Goal: Information Seeking & Learning: Check status

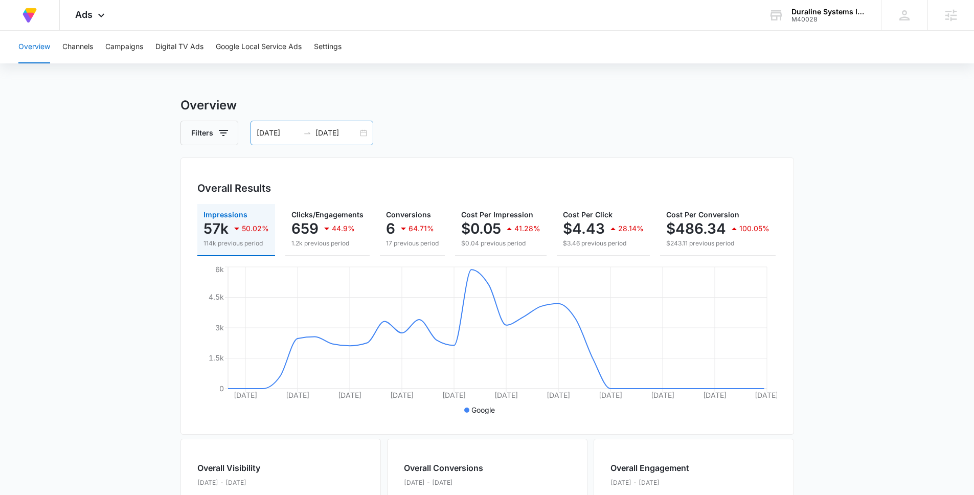
click at [273, 139] on div "06/21/2025 07/22/2025" at bounding box center [311, 133] width 123 height 25
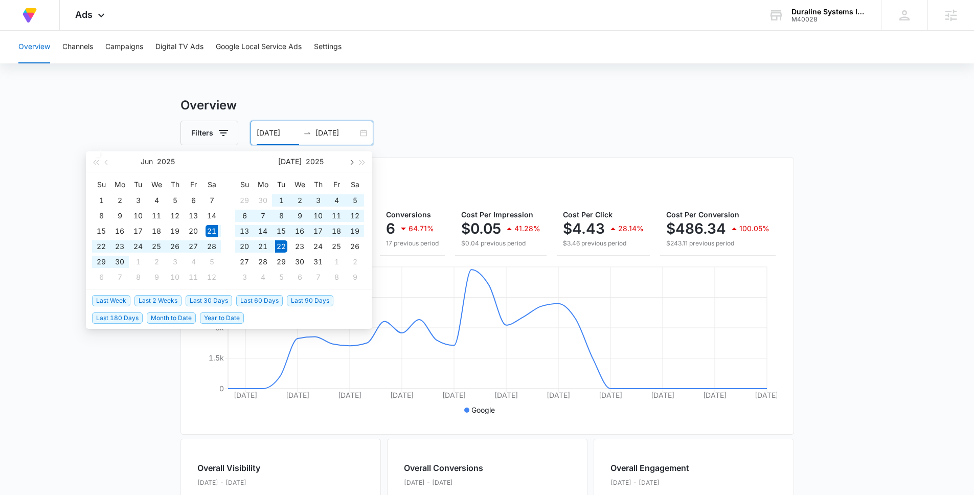
click at [350, 162] on span "button" at bounding box center [350, 161] width 5 height 5
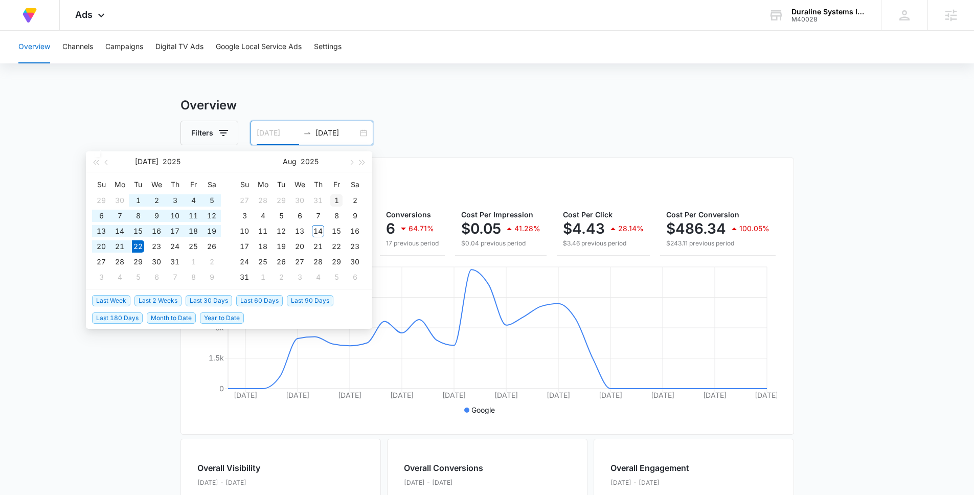
type input "08/01/2025"
click at [333, 202] on div "1" at bounding box center [336, 200] width 12 height 12
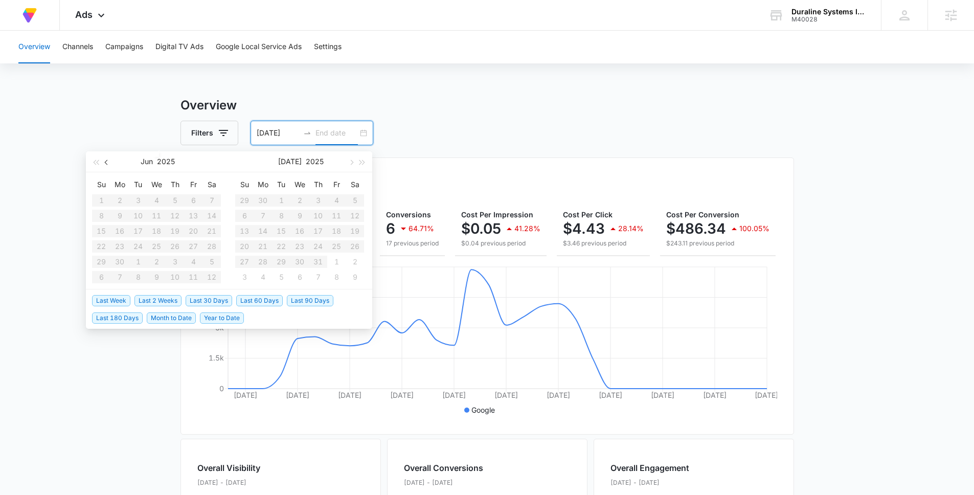
click at [107, 162] on span "button" at bounding box center [107, 161] width 5 height 5
click at [116, 300] on span "Last Week" at bounding box center [111, 300] width 38 height 11
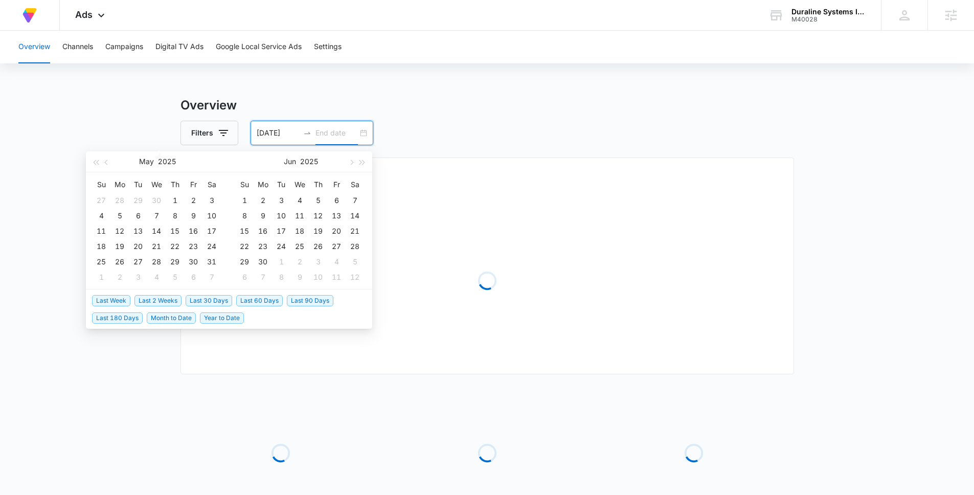
type input "08/07/2025"
type input "08/14/2025"
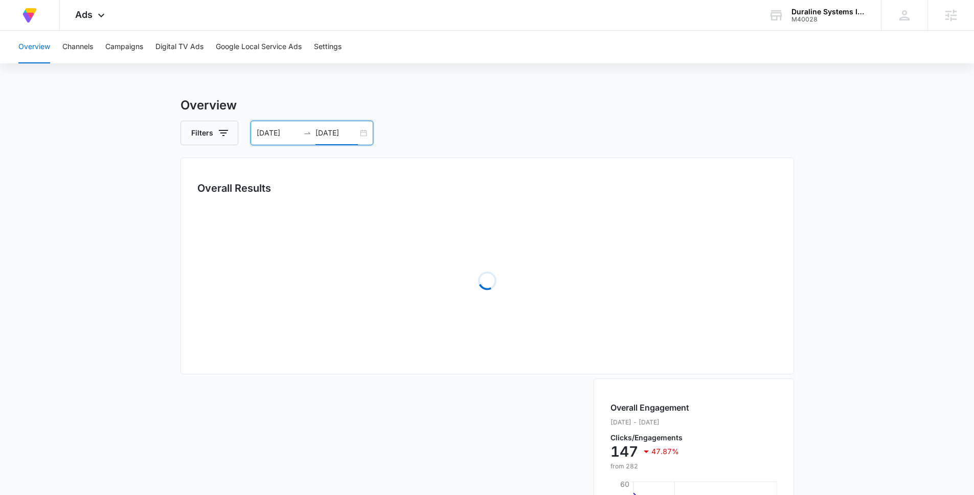
click at [328, 134] on input "08/14/2025" at bounding box center [336, 132] width 42 height 11
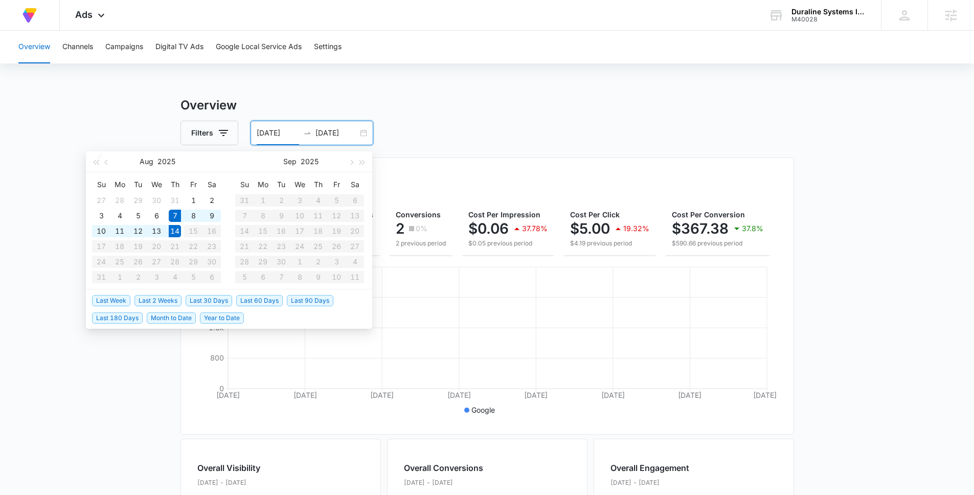
click at [278, 133] on input "08/07/2025" at bounding box center [278, 132] width 42 height 11
type input "08/01/2025"
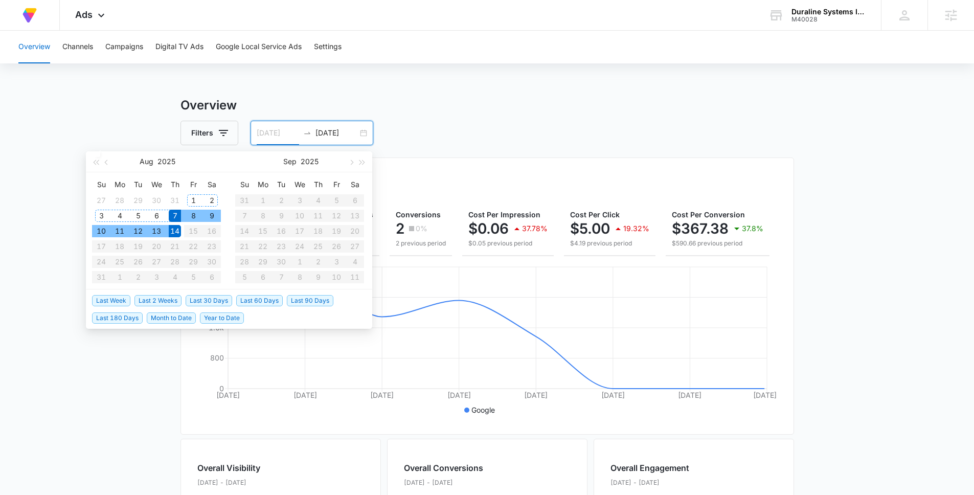
click at [192, 200] on div "1" at bounding box center [193, 200] width 12 height 12
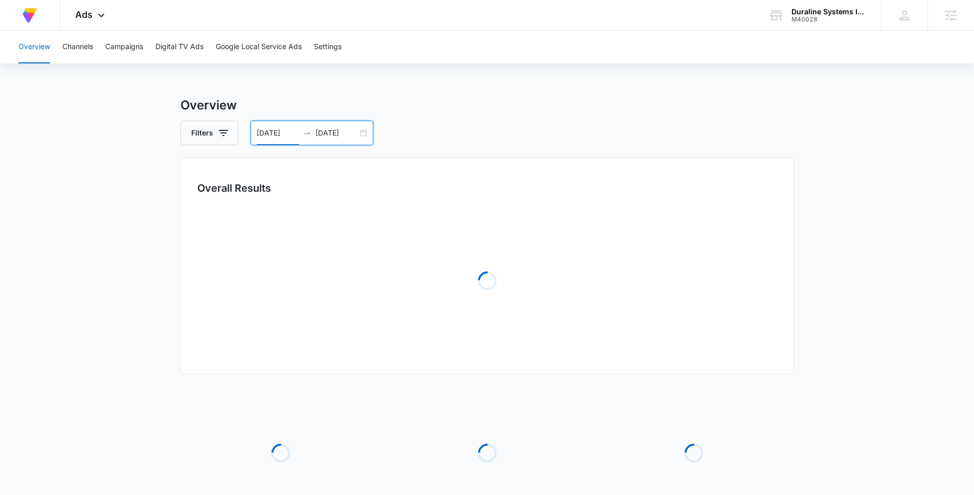
click at [88, 168] on main "Overview Filters 08/01/2025 08/14/2025 Overall Results Loading Loading Loading …" at bounding box center [487, 331] width 974 height 470
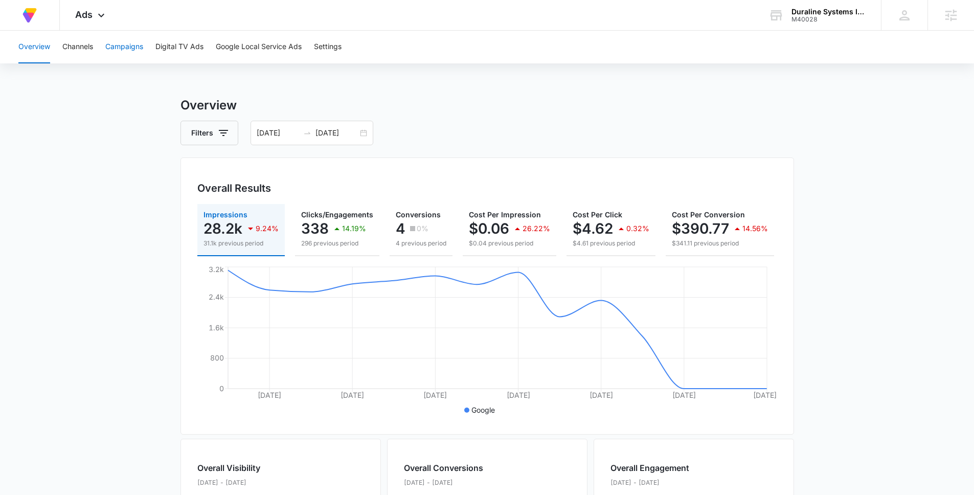
click at [129, 52] on button "Campaigns" at bounding box center [124, 47] width 38 height 33
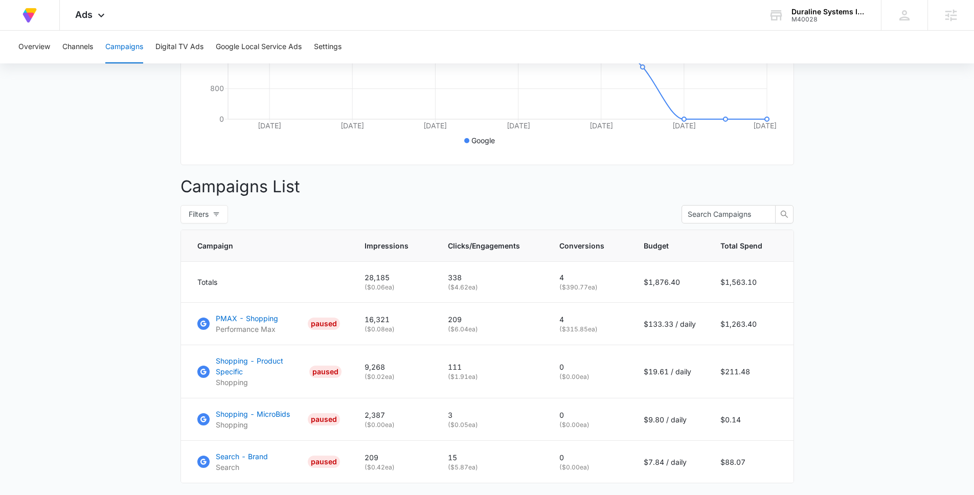
scroll to position [337, 0]
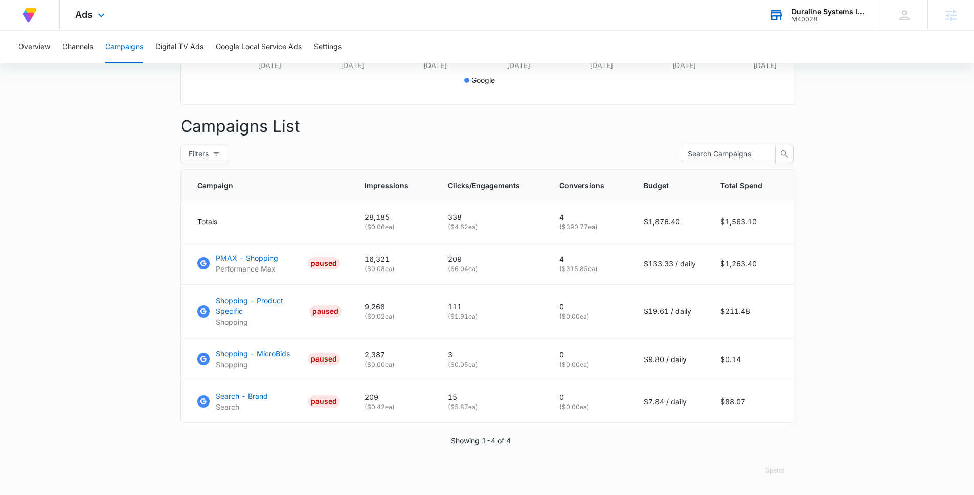
click at [802, 16] on div "M40028" at bounding box center [828, 19] width 75 height 7
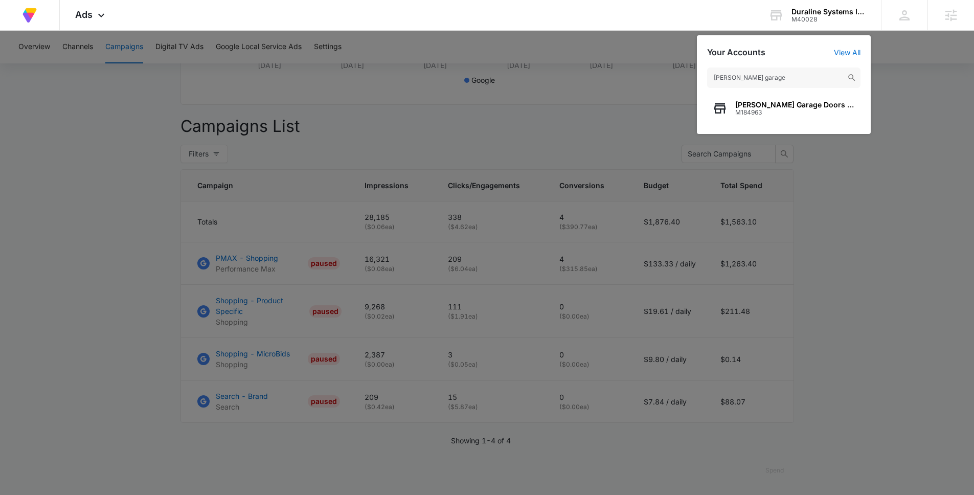
type input "thomas garage"
click at [771, 109] on span "M184963" at bounding box center [795, 112] width 120 height 7
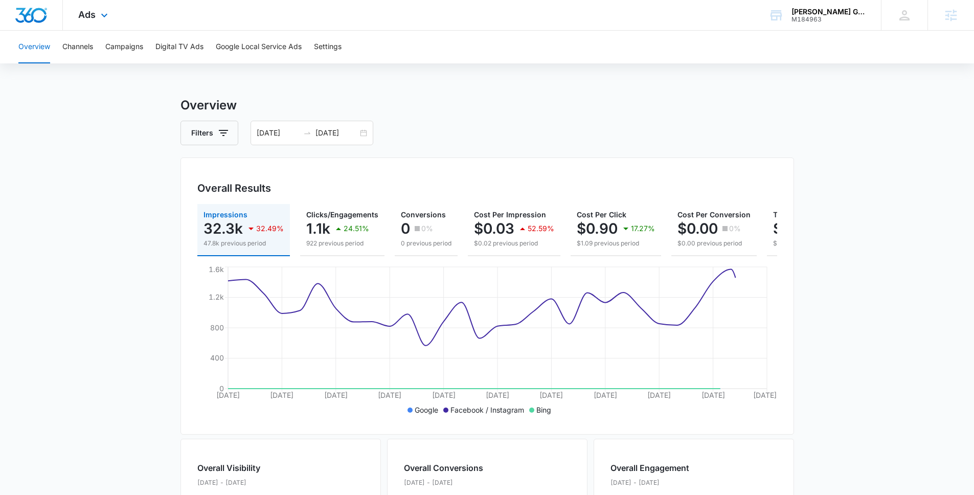
click at [95, 22] on div "Ads Apps Reputation Websites Forms CRM Email Social Payments POS Content Ads In…" at bounding box center [94, 15] width 63 height 30
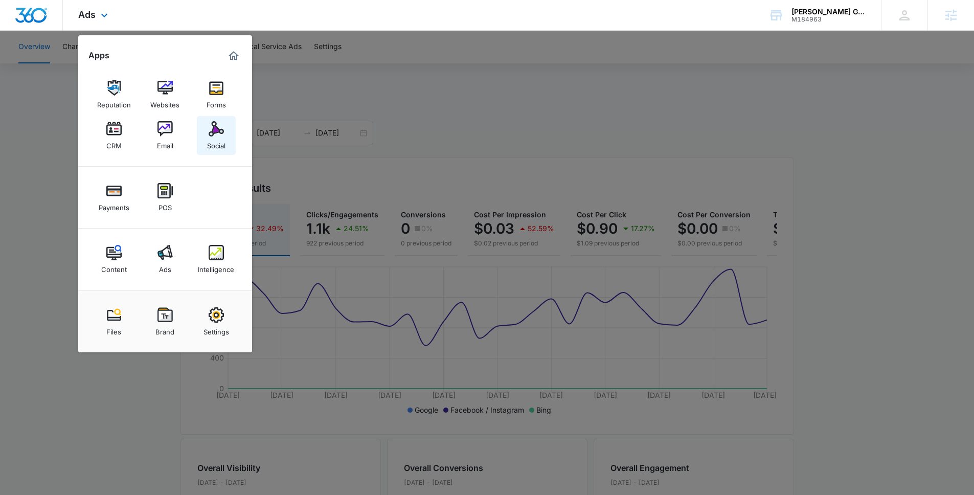
click at [216, 124] on img at bounding box center [216, 128] width 15 height 15
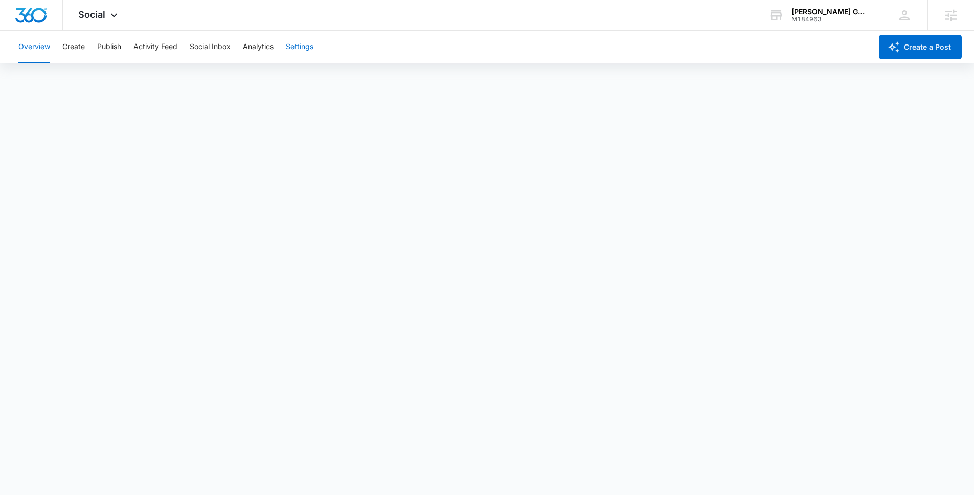
click at [304, 52] on button "Settings" at bounding box center [300, 47] width 28 height 33
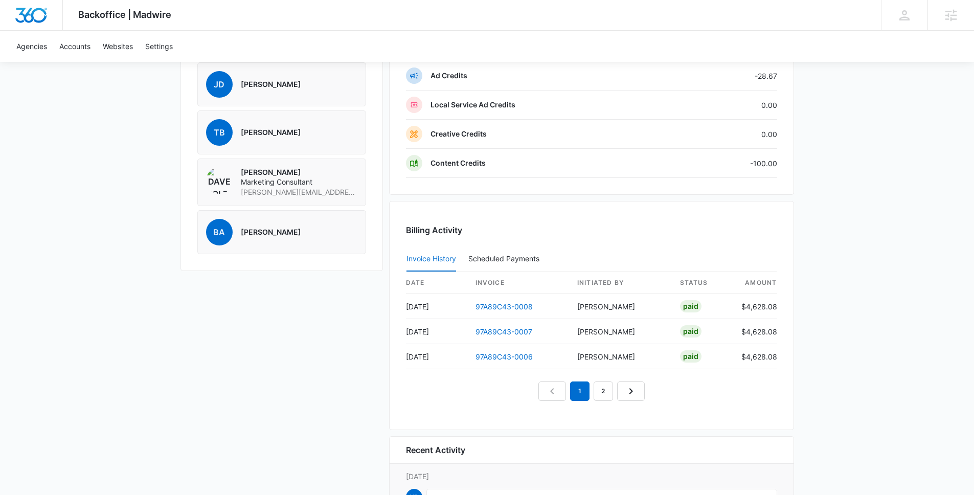
scroll to position [778, 0]
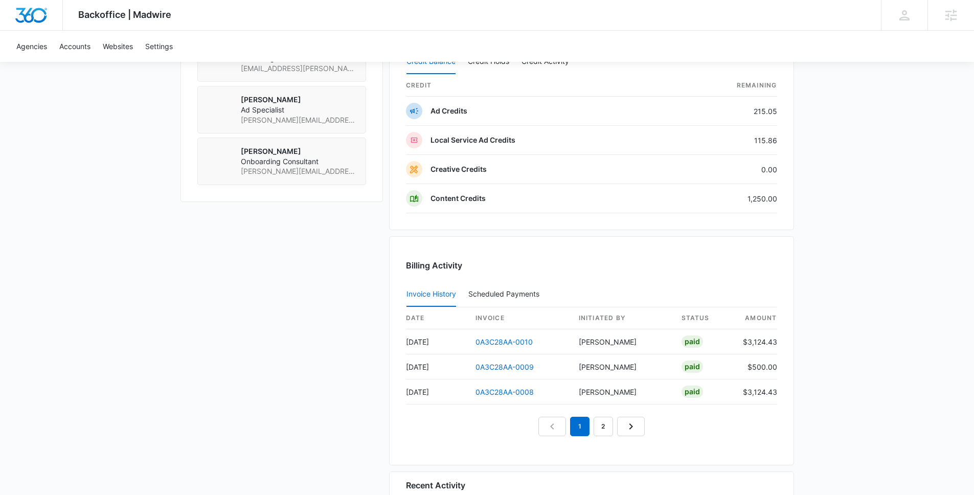
scroll to position [875, 0]
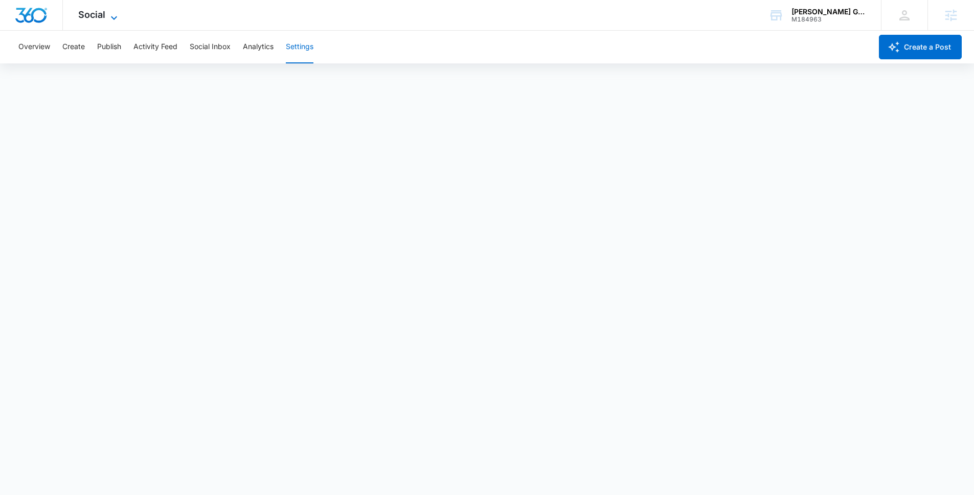
click at [103, 18] on span "Social" at bounding box center [91, 14] width 27 height 11
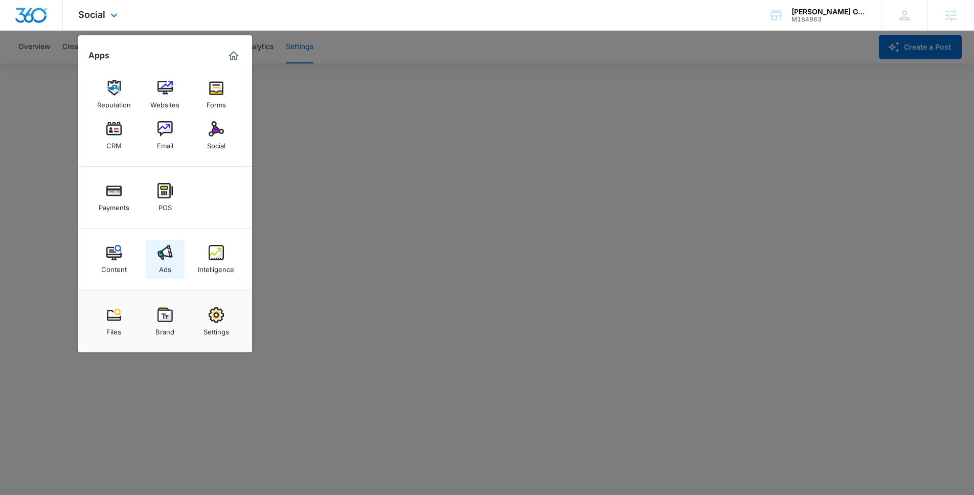
click at [169, 252] on img at bounding box center [164, 252] width 15 height 15
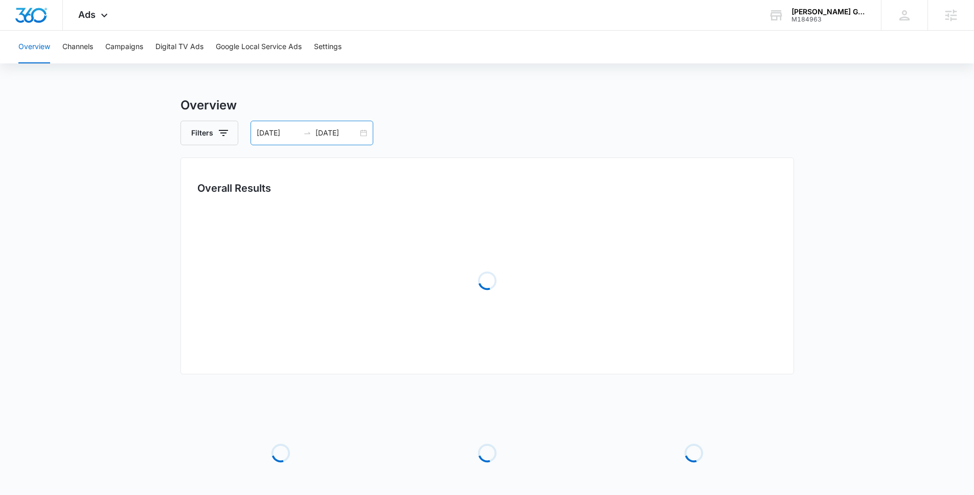
click at [273, 135] on input "07/14/2025" at bounding box center [278, 132] width 42 height 11
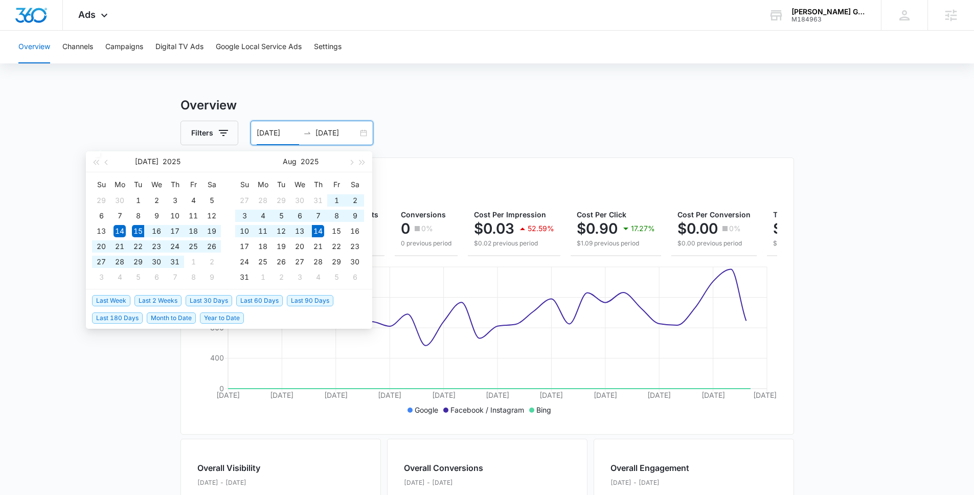
click at [203, 300] on span "Last 30 Days" at bounding box center [209, 300] width 47 height 11
type input "07/15/2025"
type input "08/14/2025"
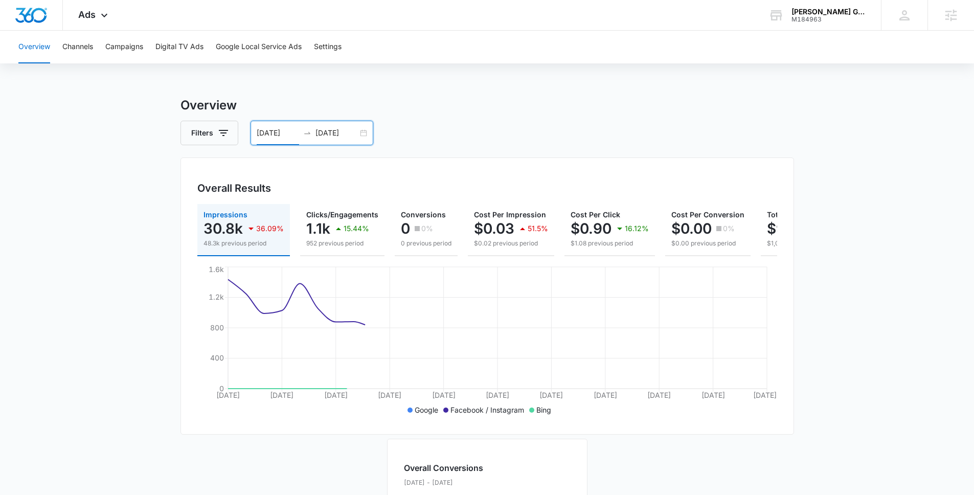
click at [116, 247] on main "Overview Filters 07/15/2025 08/14/2025 Overall Results Impressions 30.8k 36.09%…" at bounding box center [487, 450] width 974 height 708
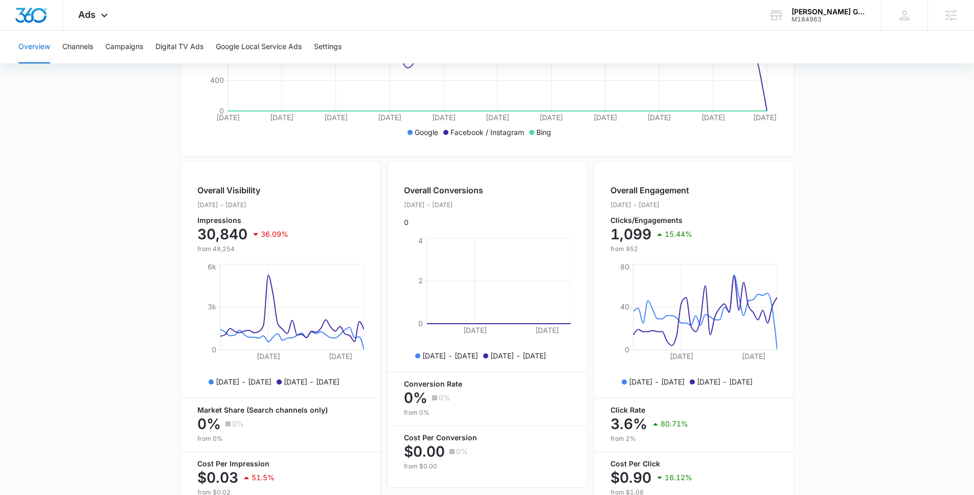
scroll to position [343, 0]
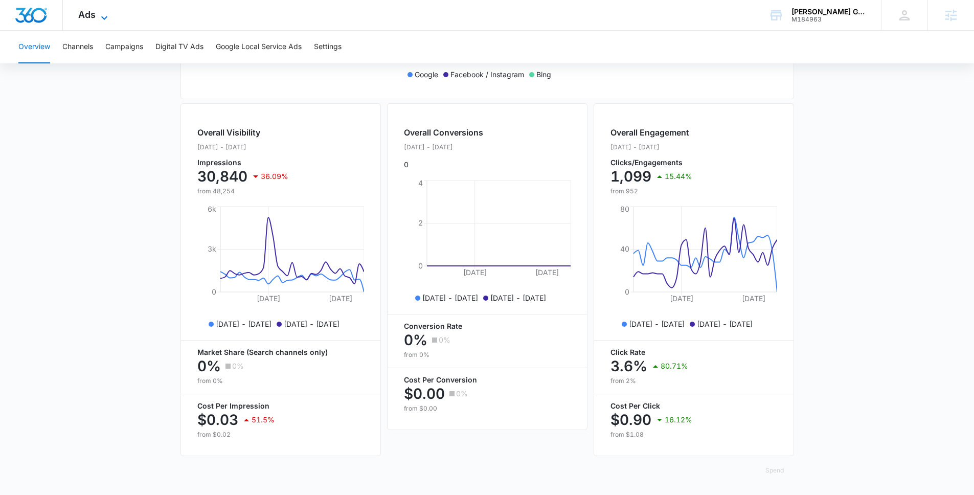
click at [95, 16] on span "Ads" at bounding box center [86, 14] width 17 height 11
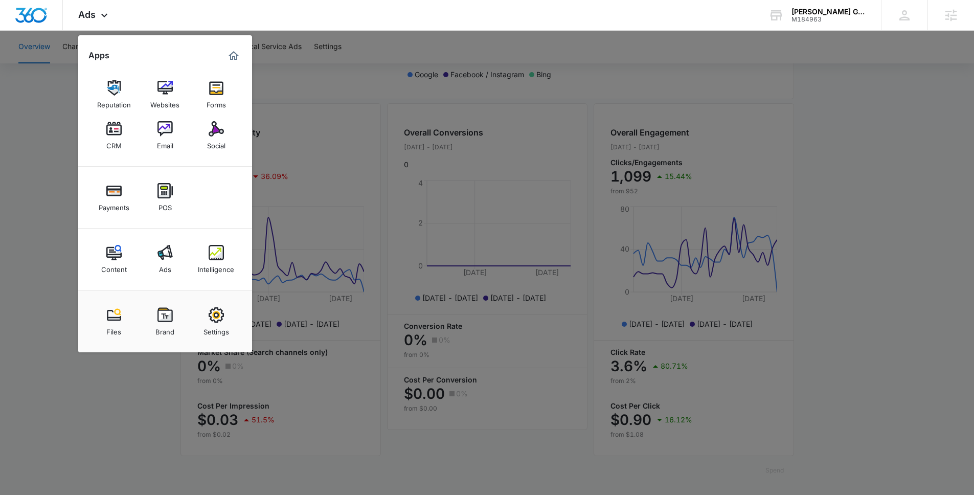
click at [36, 152] on div at bounding box center [487, 247] width 974 height 495
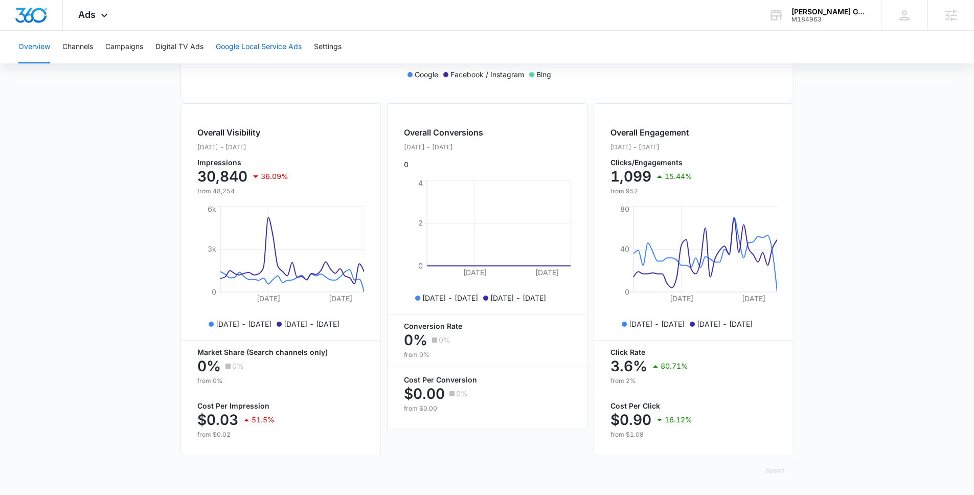
click at [258, 45] on button "Google Local Service Ads" at bounding box center [259, 47] width 86 height 33
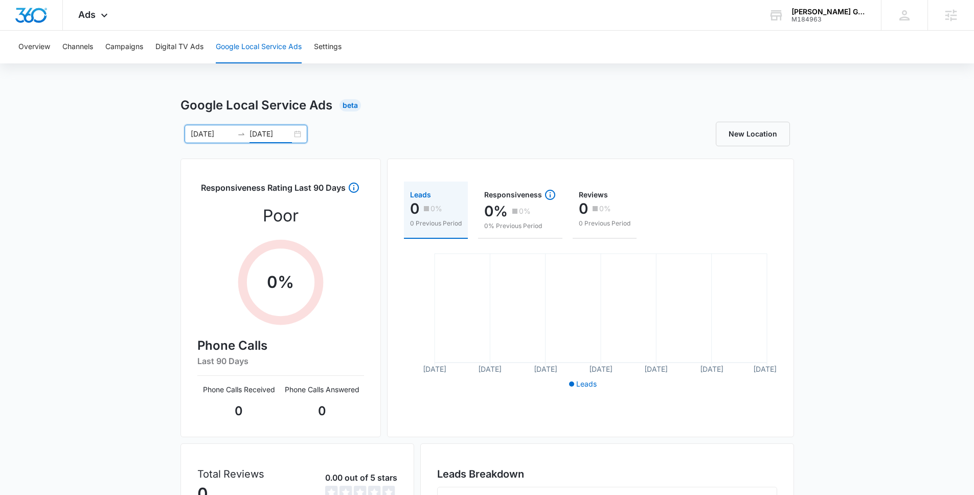
click at [266, 135] on input "08/14/2025" at bounding box center [270, 133] width 42 height 11
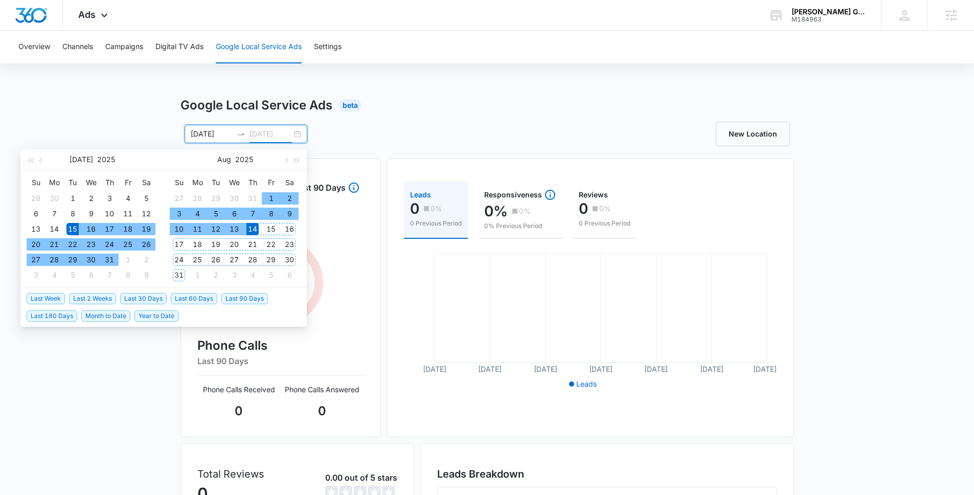
type input "08/14/2025"
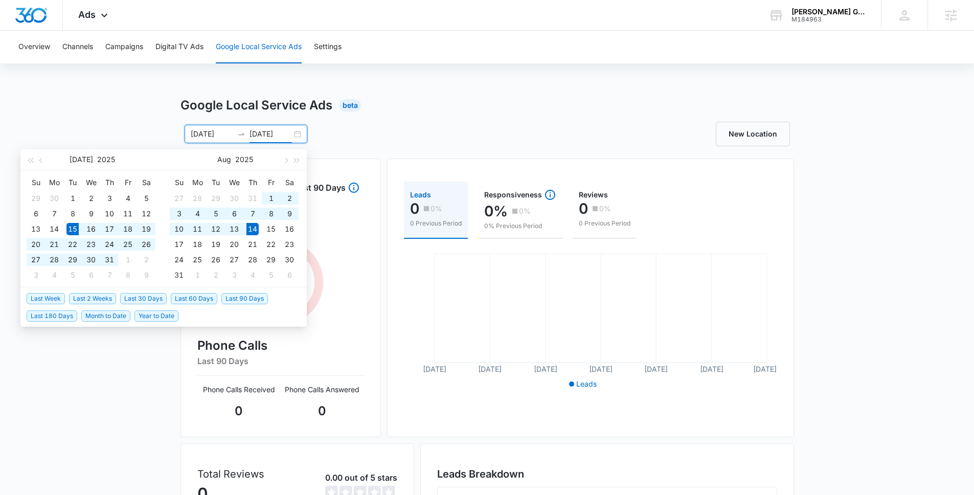
click at [154, 299] on span "Last 30 Days" at bounding box center [143, 298] width 47 height 11
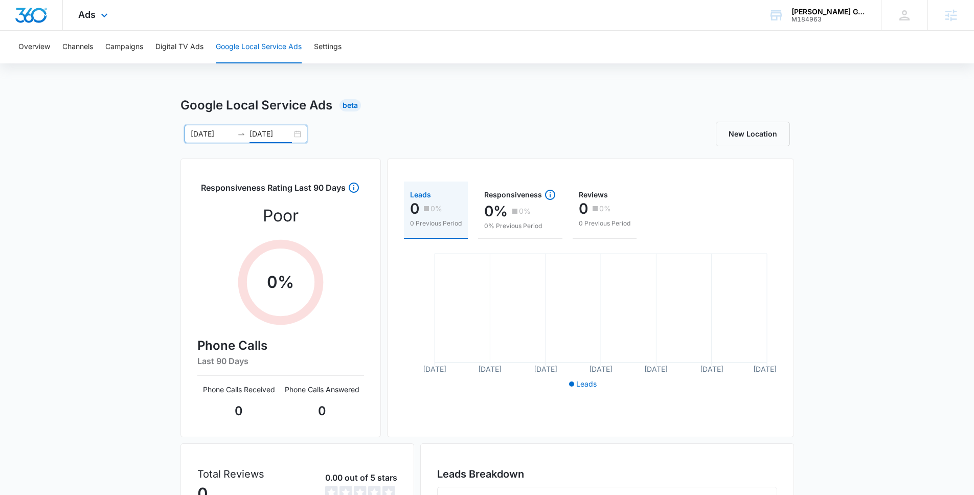
click at [97, 13] on div "Ads Apps Reputation Websites Forms CRM Email Social Payments POS Content Ads In…" at bounding box center [94, 15] width 63 height 30
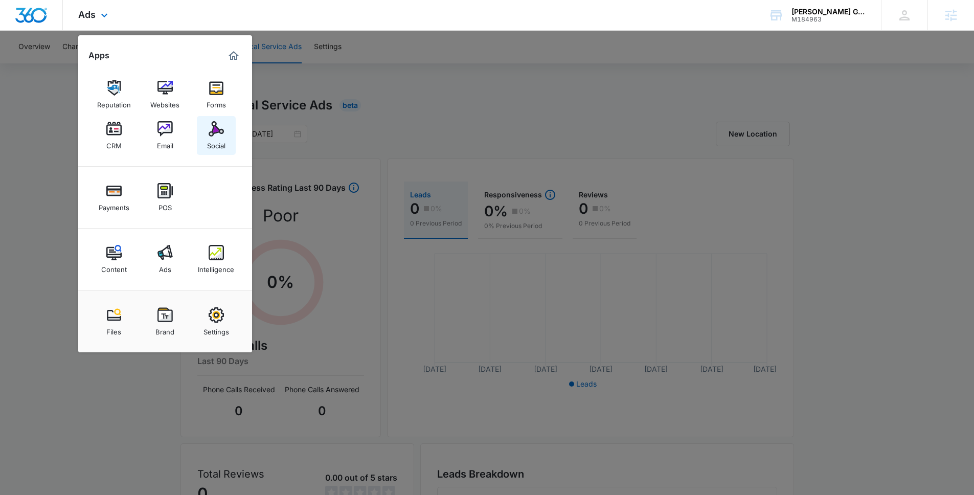
click at [212, 141] on div "Social" at bounding box center [216, 142] width 18 height 13
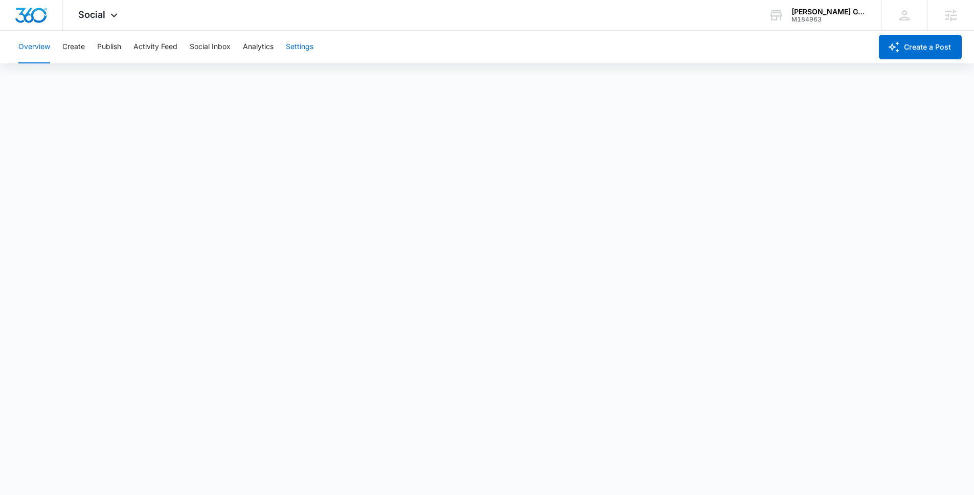
click at [294, 50] on button "Settings" at bounding box center [300, 47] width 28 height 33
click at [106, 11] on div "Social Apps Reputation Websites Forms CRM Email Social Payments POS Content Ads…" at bounding box center [99, 15] width 73 height 30
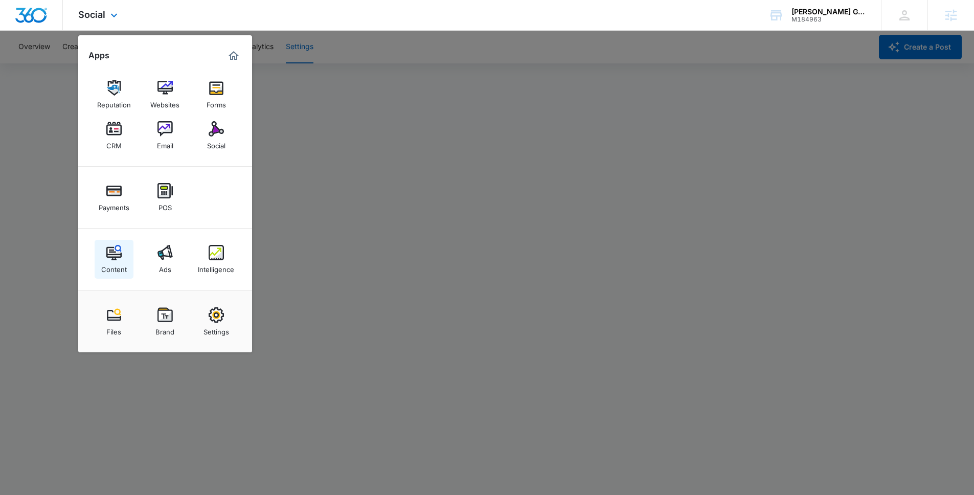
click at [128, 267] on link "Content" at bounding box center [114, 259] width 39 height 39
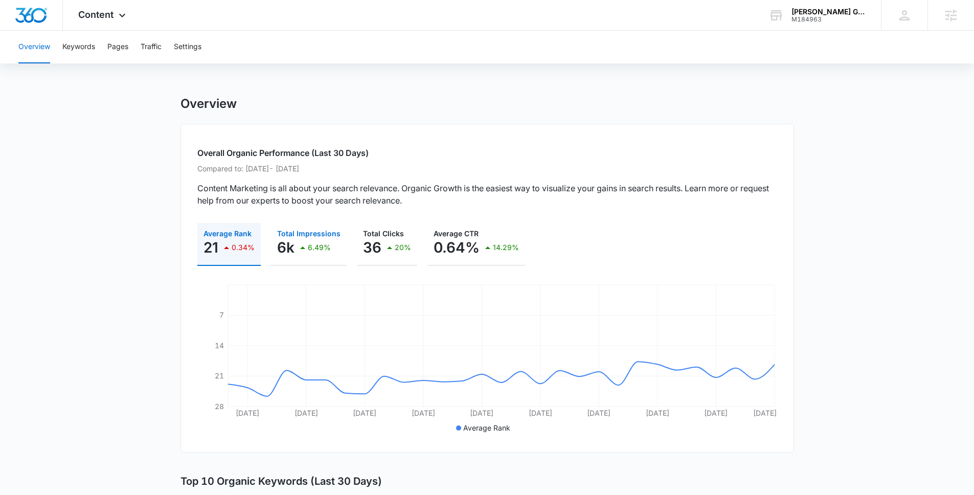
click at [283, 247] on p "6k" at bounding box center [285, 247] width 17 height 16
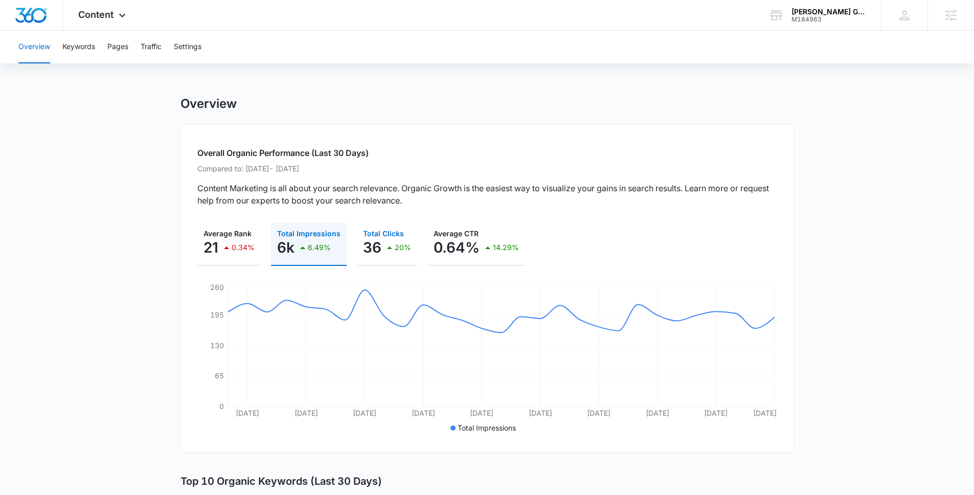
click at [368, 249] on p "36" at bounding box center [372, 247] width 18 height 16
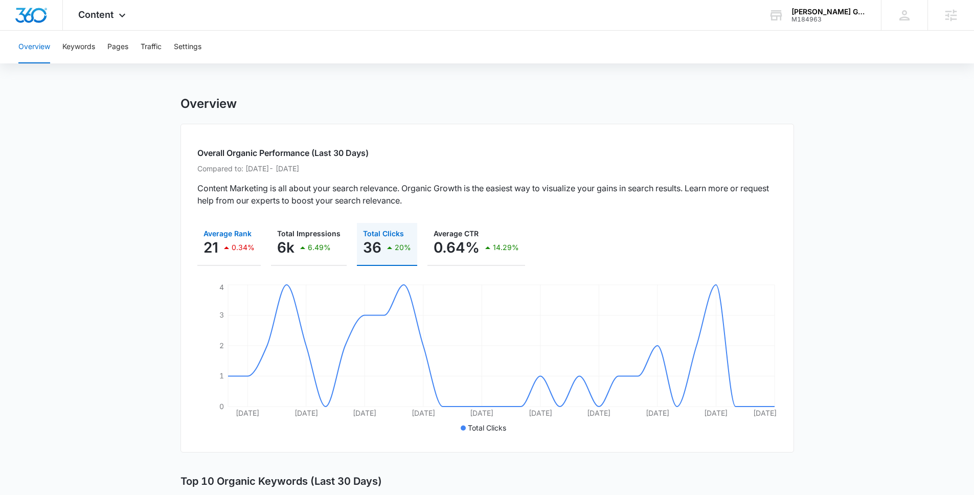
click at [213, 244] on p "21" at bounding box center [210, 247] width 15 height 16
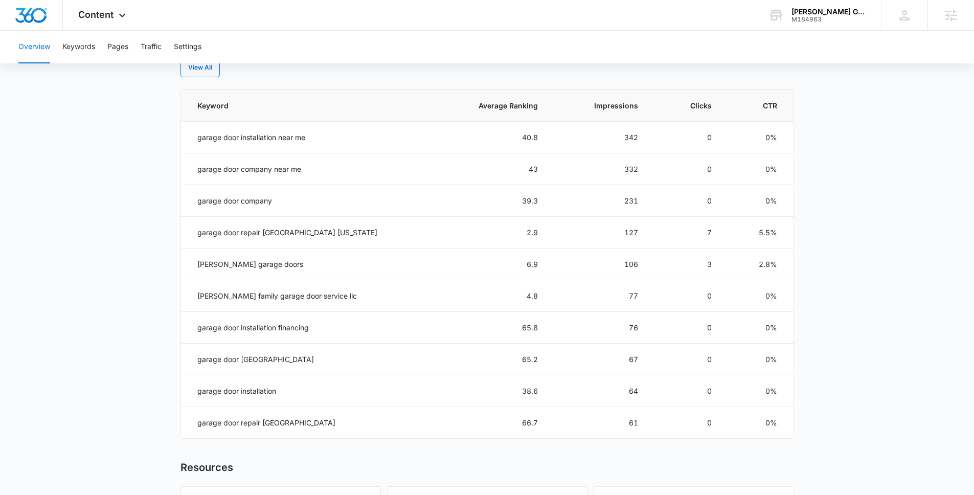
scroll to position [443, 0]
drag, startPoint x: 194, startPoint y: 136, endPoint x: 332, endPoint y: 140, distance: 138.0
click at [334, 140] on td "garage door installation near me" at bounding box center [306, 137] width 251 height 32
drag, startPoint x: 194, startPoint y: 170, endPoint x: 320, endPoint y: 174, distance: 125.8
click at [320, 174] on td "garage door company near me" at bounding box center [306, 168] width 251 height 32
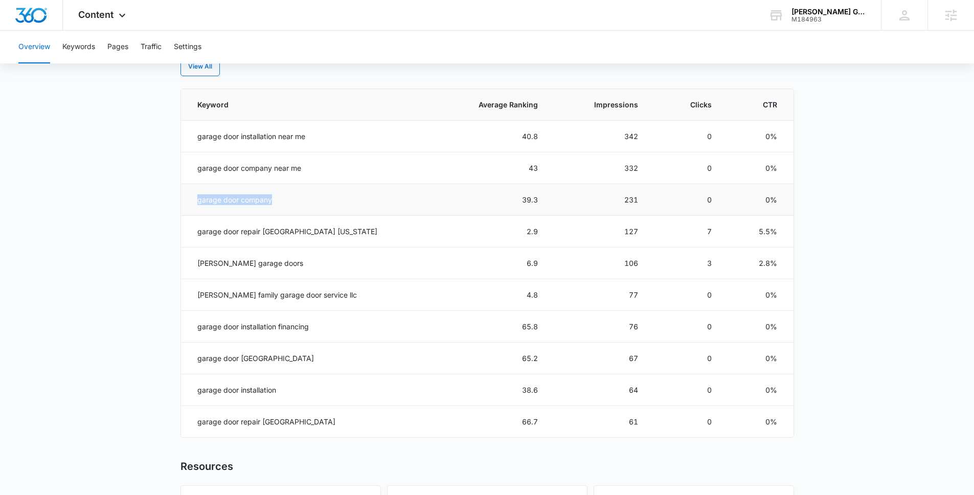
drag, startPoint x: 197, startPoint y: 199, endPoint x: 288, endPoint y: 208, distance: 92.0
click at [289, 209] on td "garage door company" at bounding box center [306, 200] width 251 height 32
drag, startPoint x: 198, startPoint y: 233, endPoint x: 315, endPoint y: 236, distance: 117.6
click at [315, 236] on td "garage door repair albany oregon" at bounding box center [306, 232] width 251 height 32
drag, startPoint x: 195, startPoint y: 262, endPoint x: 282, endPoint y: 262, distance: 86.4
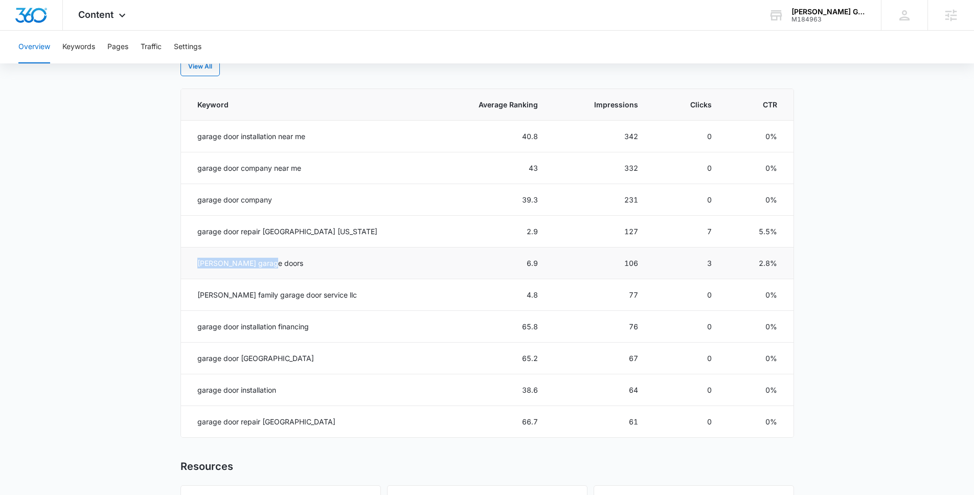
click at [282, 262] on td "thomas garage doors" at bounding box center [306, 263] width 251 height 32
drag, startPoint x: 196, startPoint y: 293, endPoint x: 329, endPoint y: 294, distance: 133.4
click at [329, 294] on td "thomas family garage door service llc" at bounding box center [306, 295] width 251 height 32
drag, startPoint x: 194, startPoint y: 326, endPoint x: 313, endPoint y: 333, distance: 119.3
click at [313, 333] on td "garage door installation financing" at bounding box center [306, 327] width 251 height 32
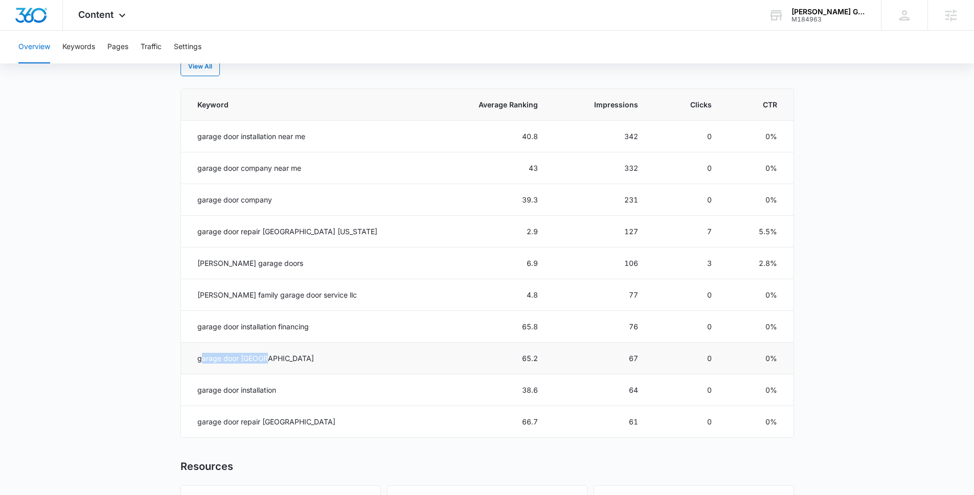
drag, startPoint x: 272, startPoint y: 358, endPoint x: 201, endPoint y: 358, distance: 71.0
click at [201, 358] on td "garage door albany" at bounding box center [306, 358] width 251 height 32
click at [318, 434] on td "garage door repair pacific northwest" at bounding box center [306, 422] width 251 height 32
drag, startPoint x: 310, startPoint y: 136, endPoint x: 199, endPoint y: 136, distance: 110.4
click at [199, 136] on td "garage door installation near me" at bounding box center [306, 137] width 251 height 32
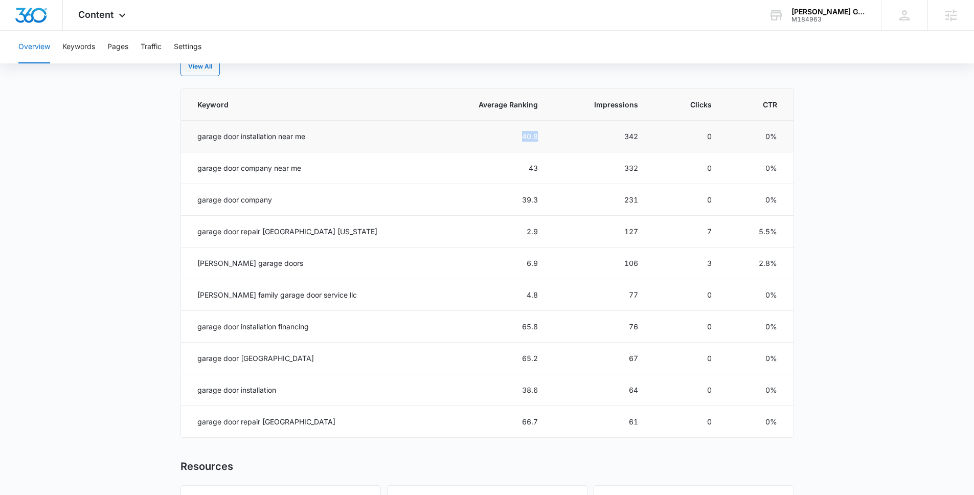
drag, startPoint x: 493, startPoint y: 137, endPoint x: 513, endPoint y: 137, distance: 19.4
click at [513, 137] on td "40.8" at bounding box center [490, 137] width 119 height 32
drag, startPoint x: 621, startPoint y: 136, endPoint x: 603, endPoint y: 136, distance: 17.9
click at [603, 136] on td "342" at bounding box center [600, 137] width 100 height 32
drag, startPoint x: 194, startPoint y: 233, endPoint x: 309, endPoint y: 235, distance: 115.0
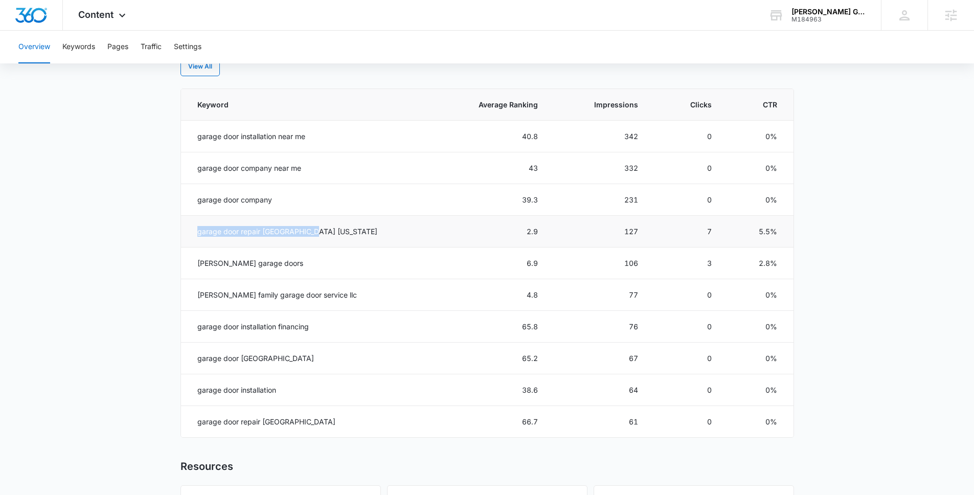
click at [311, 235] on td "garage door repair albany oregon" at bounding box center [306, 232] width 251 height 32
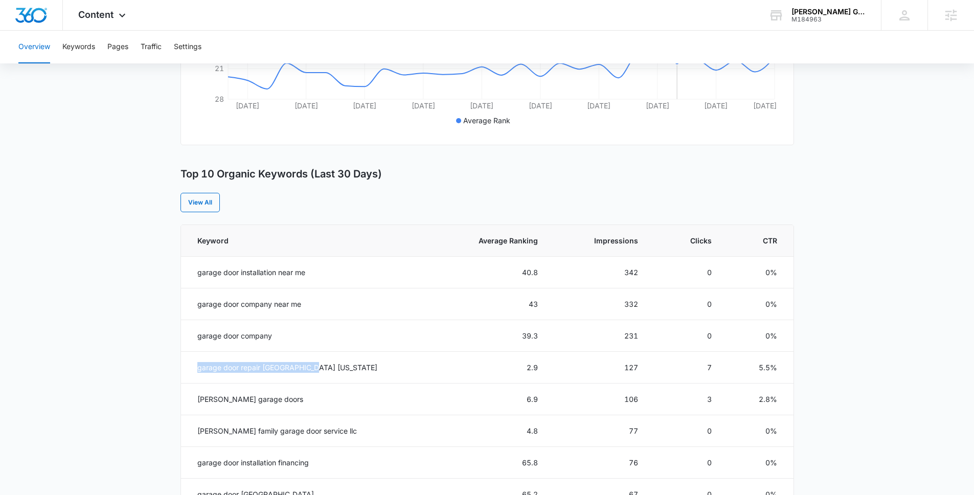
scroll to position [309, 0]
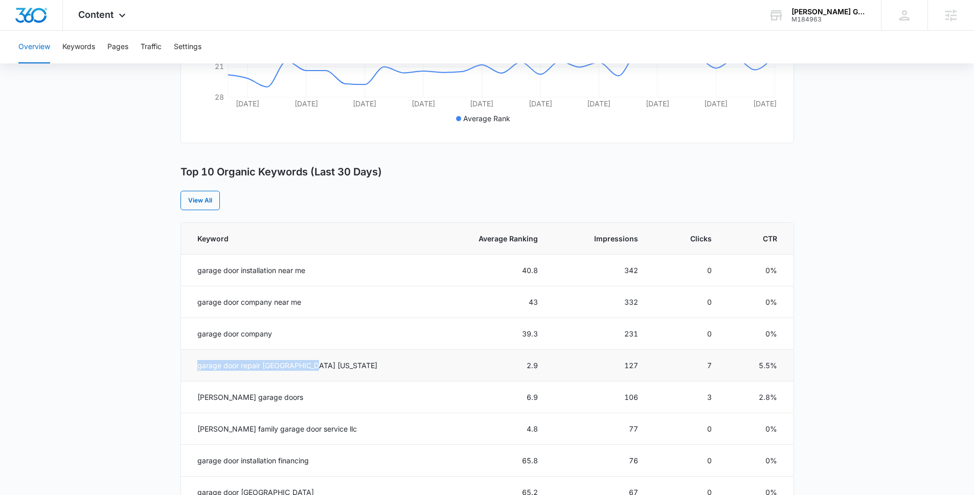
click at [302, 368] on td "garage door repair albany oregon" at bounding box center [306, 366] width 251 height 32
drag, startPoint x: 310, startPoint y: 368, endPoint x: 197, endPoint y: 362, distance: 113.6
click at [197, 362] on td "garage door repair albany oregon" at bounding box center [306, 366] width 251 height 32
click at [187, 348] on td "garage door company" at bounding box center [306, 334] width 251 height 32
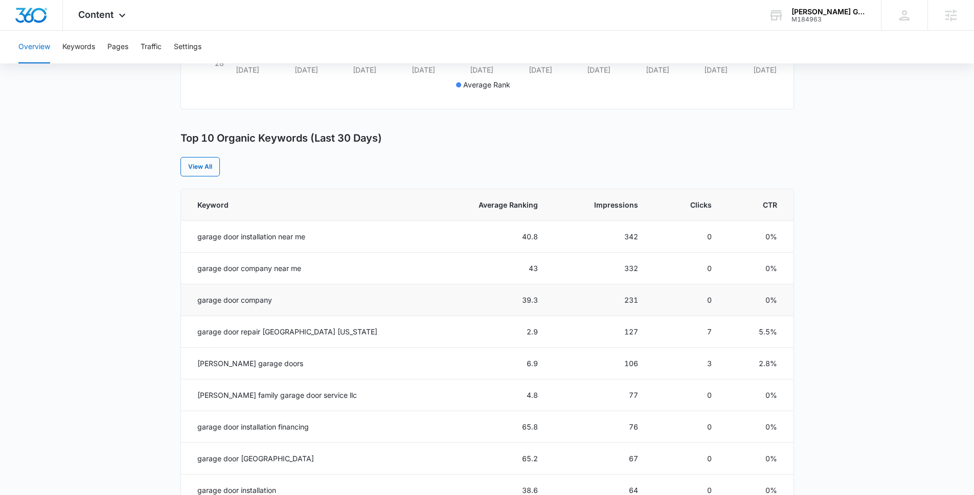
scroll to position [344, 0]
click at [127, 15] on icon at bounding box center [122, 18] width 12 height 12
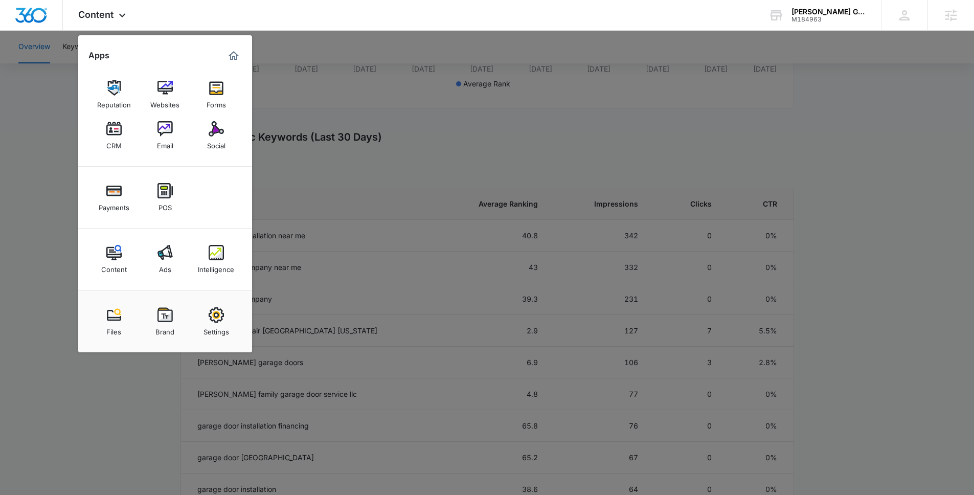
drag, startPoint x: 854, startPoint y: 50, endPoint x: 843, endPoint y: 35, distance: 18.4
click at [854, 51] on div at bounding box center [487, 247] width 974 height 495
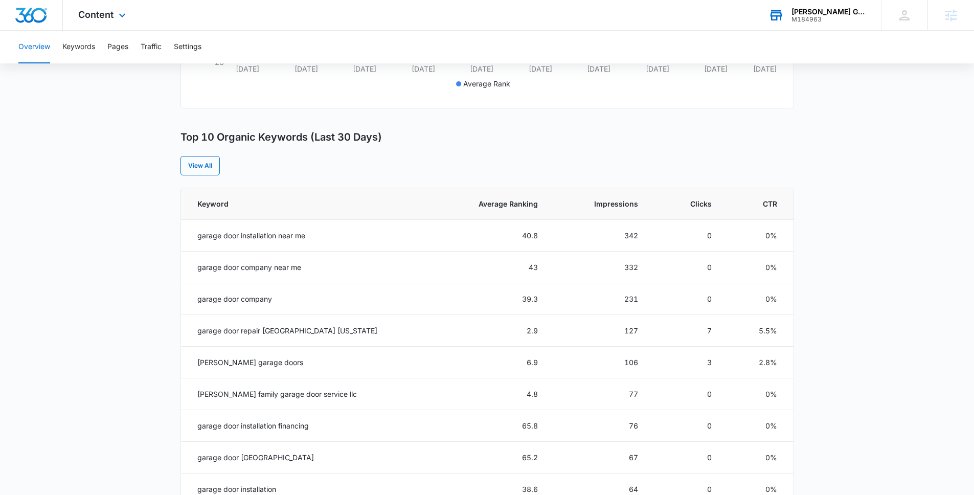
click at [812, 9] on div "Thomas Garage Doors Installation And Service LLC" at bounding box center [828, 12] width 75 height 8
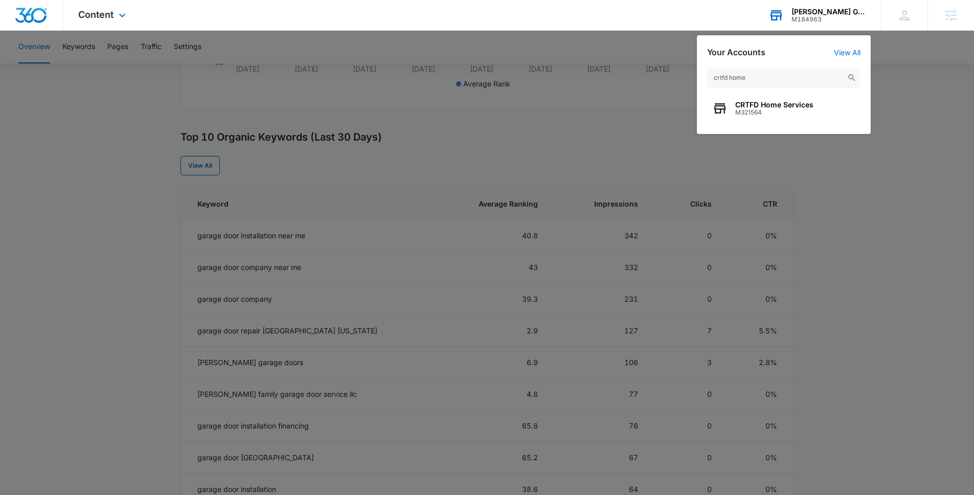
type input "crtfd home"
click at [786, 116] on span "M321564" at bounding box center [774, 112] width 78 height 7
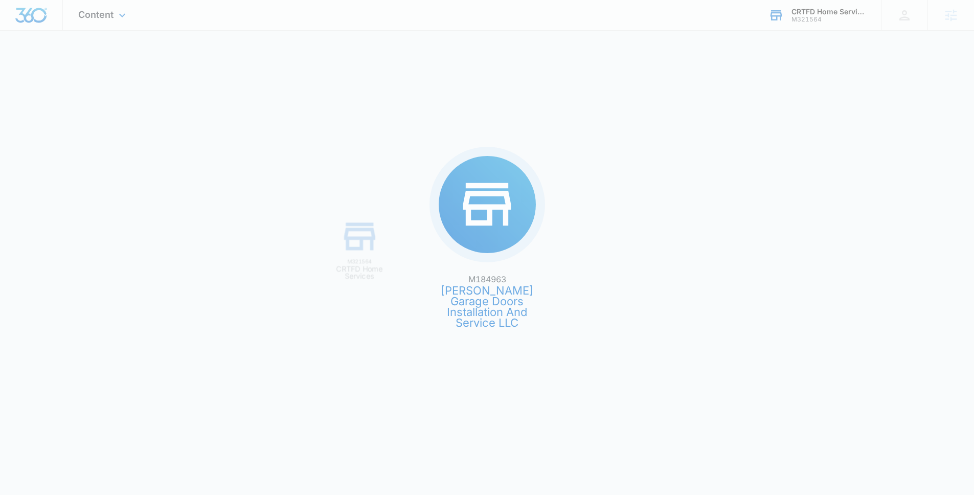
scroll to position [0, 0]
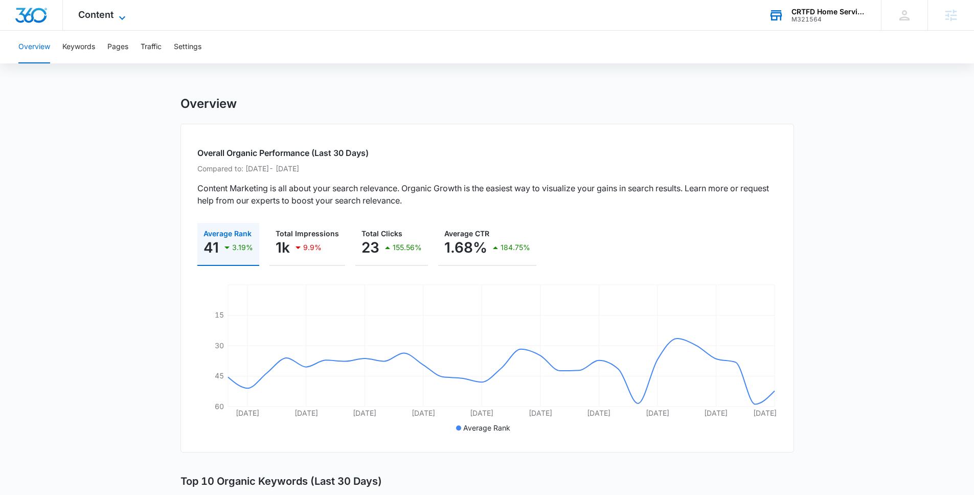
click at [110, 14] on span "Content" at bounding box center [95, 14] width 35 height 11
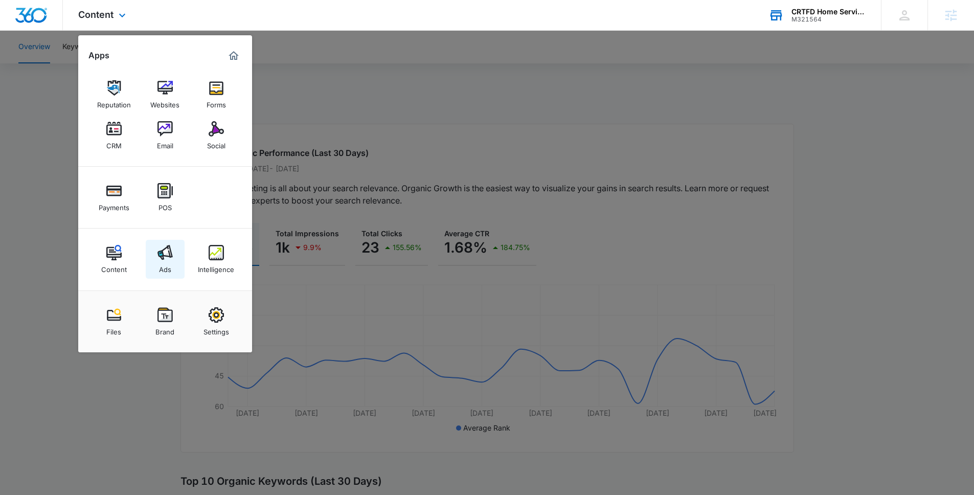
click at [162, 255] on img at bounding box center [164, 252] width 15 height 15
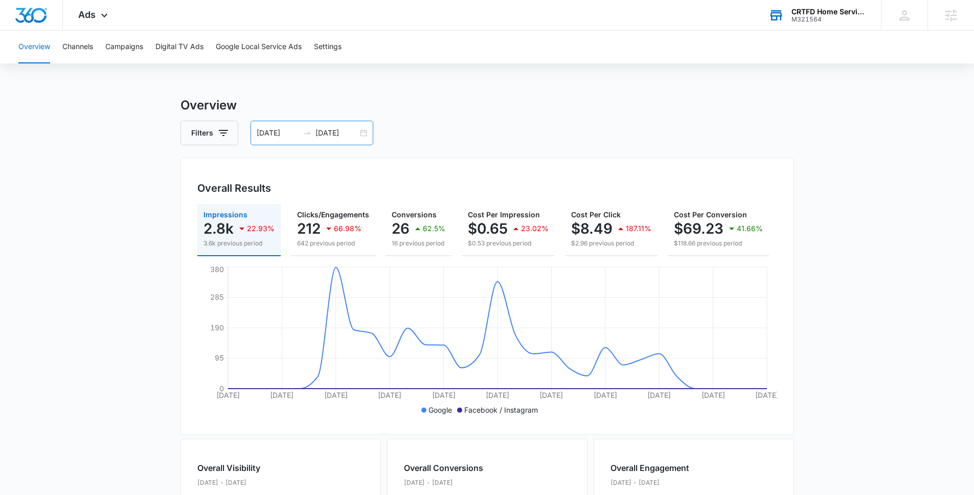
click at [277, 137] on input "07/07/2025" at bounding box center [278, 132] width 42 height 11
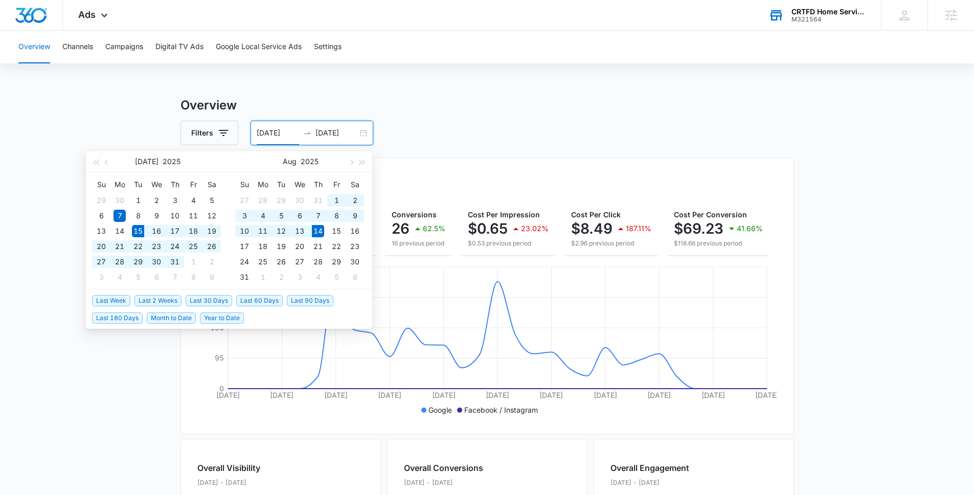
click at [209, 303] on span "Last 30 Days" at bounding box center [209, 300] width 47 height 11
type input "07/15/2025"
type input "08/14/2025"
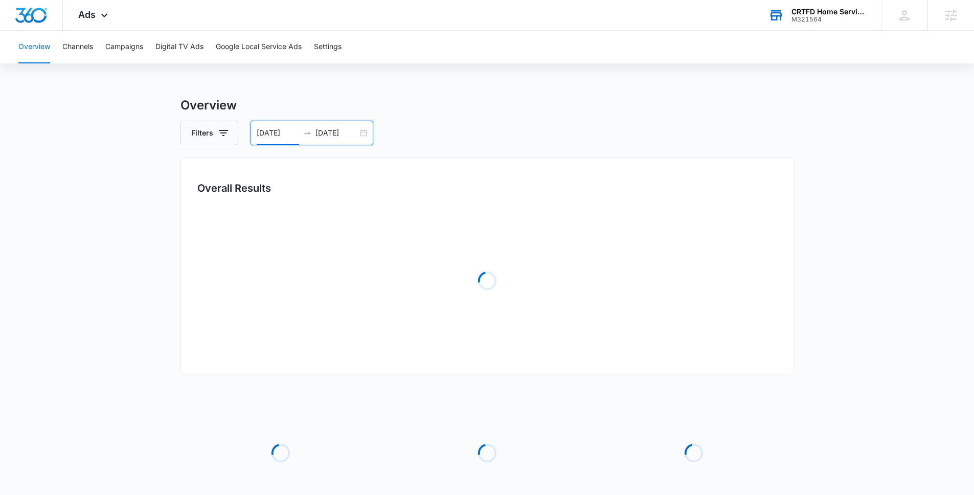
click at [117, 264] on main "Overview Filters 07/15/2025 08/14/2025 Overall Results Loading Loading Loading …" at bounding box center [487, 331] width 974 height 470
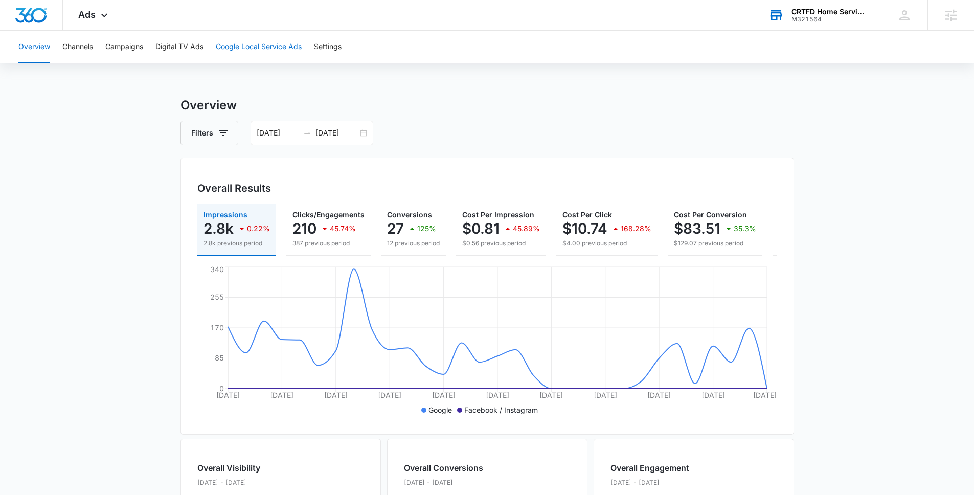
click at [255, 47] on button "Google Local Service Ads" at bounding box center [259, 47] width 86 height 33
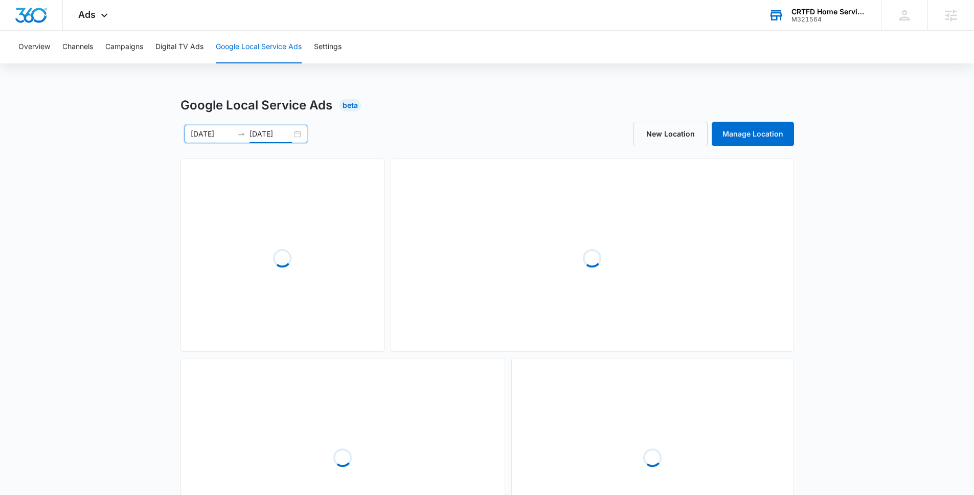
click at [269, 133] on input "08/14/2025" at bounding box center [270, 133] width 42 height 11
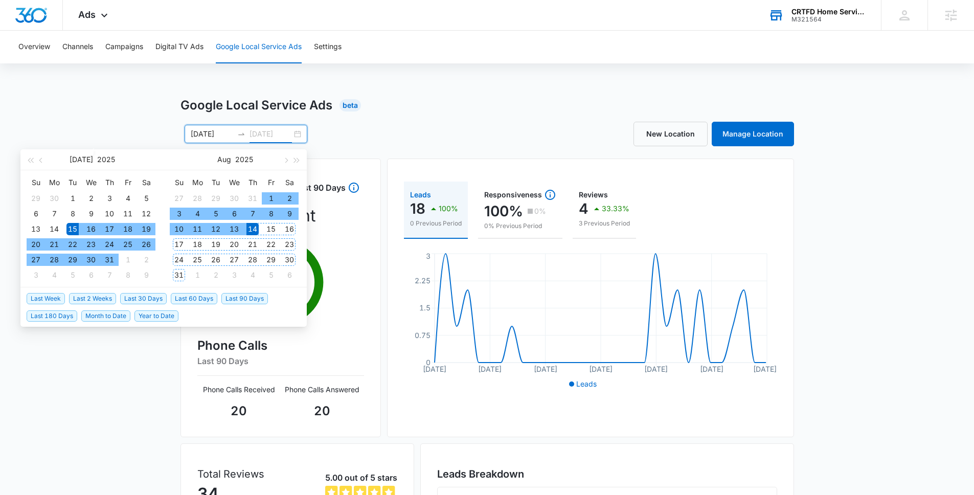
type input "08/14/2025"
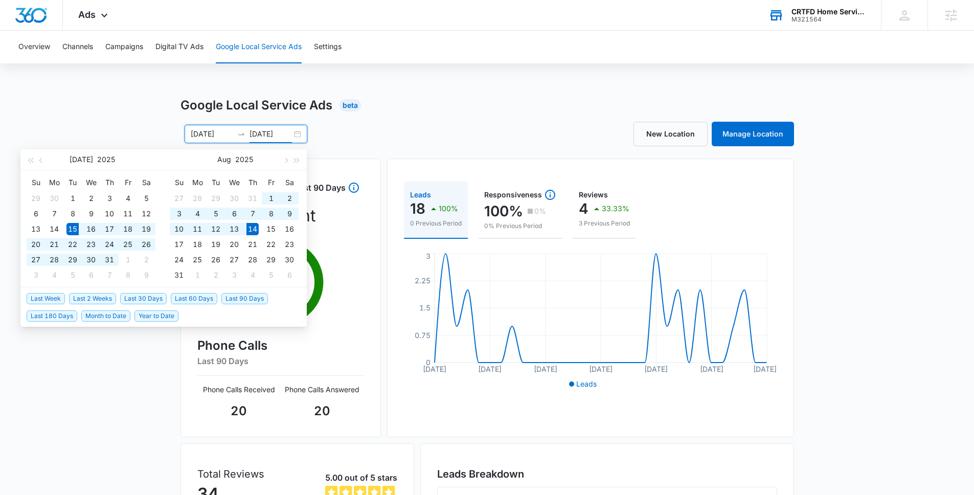
click at [147, 296] on span "Last 30 Days" at bounding box center [143, 298] width 47 height 11
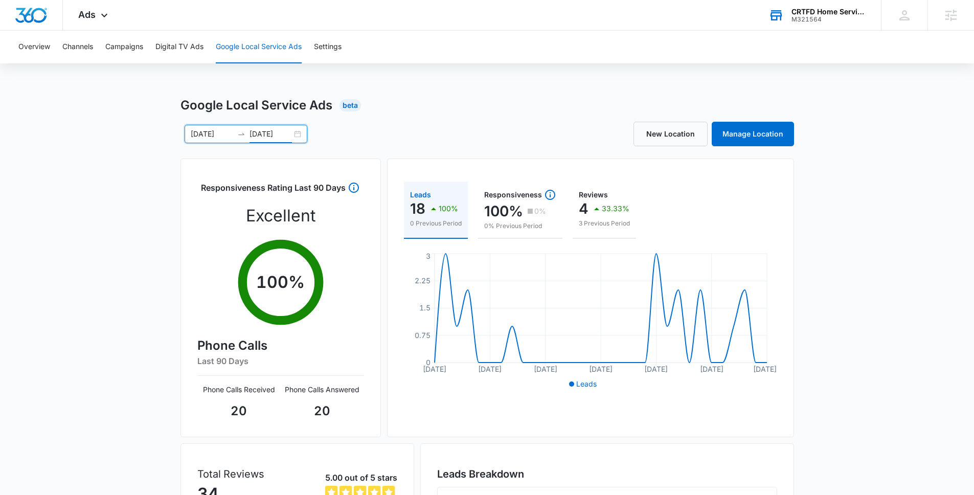
click at [94, 176] on div "Google Local Service Ads Beta 07/15/2025 08/14/2025 Jul 2025 Su Mo Tu We Th Fr …" at bounding box center [487, 362] width 974 height 532
click at [84, 50] on button "Channels" at bounding box center [77, 47] width 31 height 33
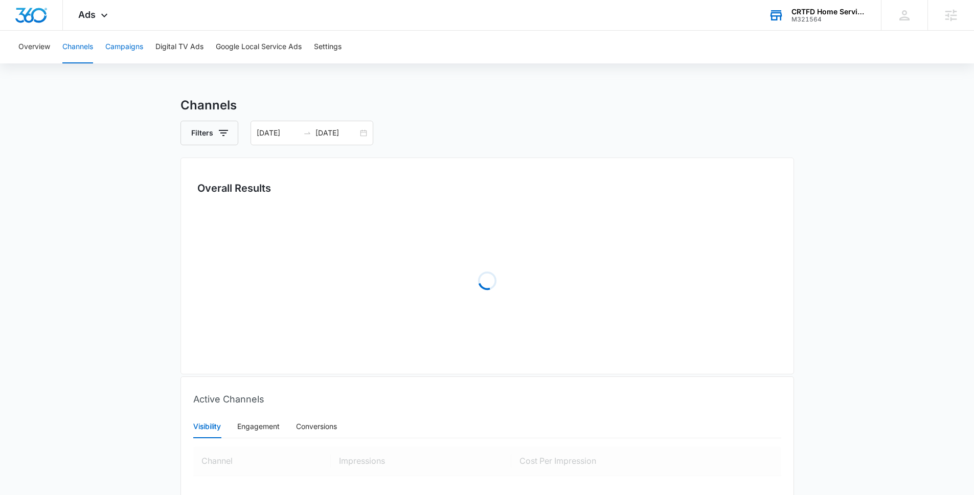
click at [134, 50] on button "Campaigns" at bounding box center [124, 47] width 38 height 33
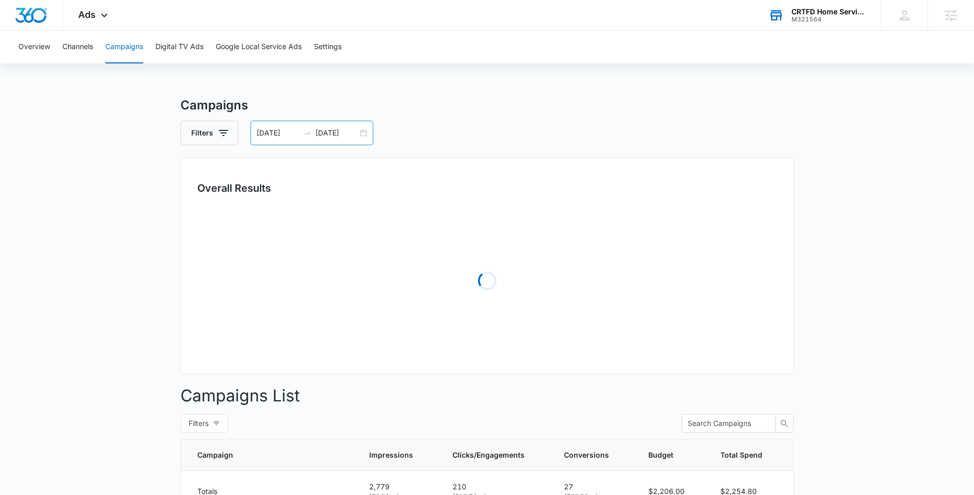
click at [331, 137] on input "08/14/2025" at bounding box center [336, 132] width 42 height 11
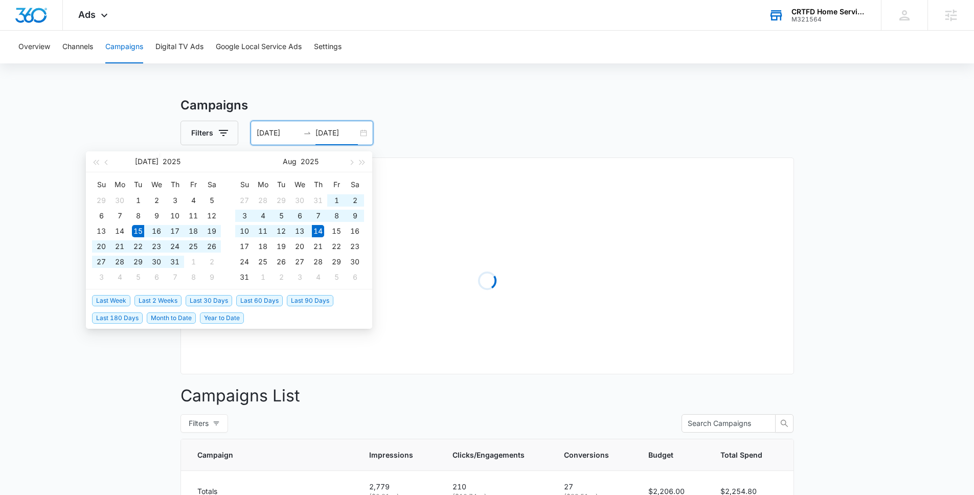
type input "08/14/2025"
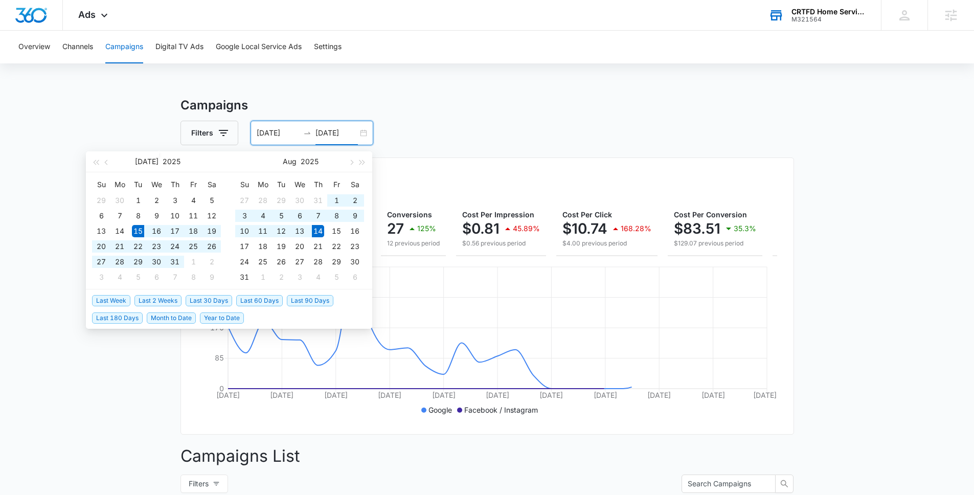
click at [209, 301] on span "Last 30 Days" at bounding box center [209, 300] width 47 height 11
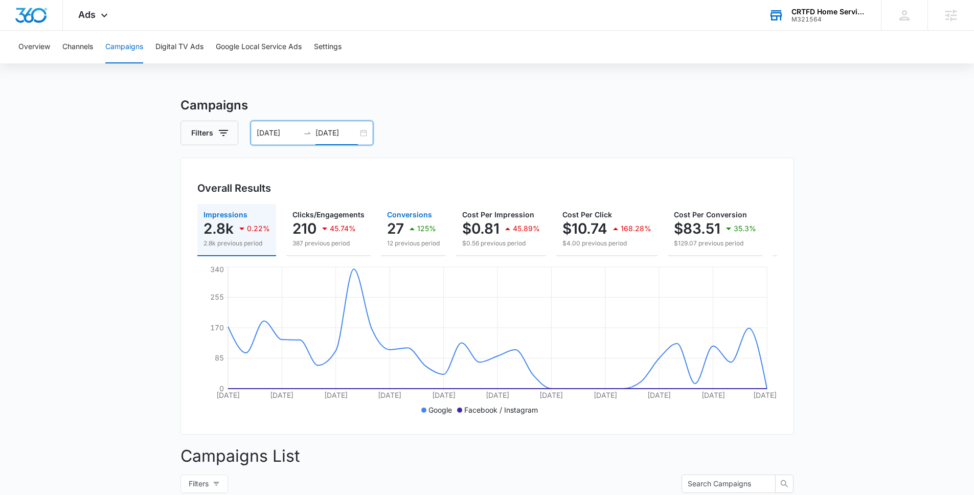
click at [388, 223] on p "27" at bounding box center [395, 228] width 17 height 16
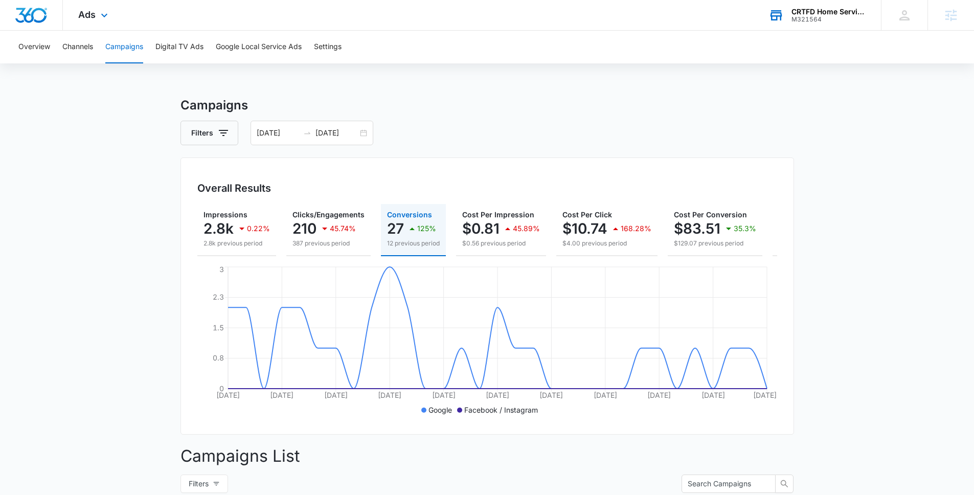
click at [93, 7] on div "Ads Apps Reputation Websites Forms CRM Email Social Payments POS Content Ads In…" at bounding box center [94, 15] width 63 height 30
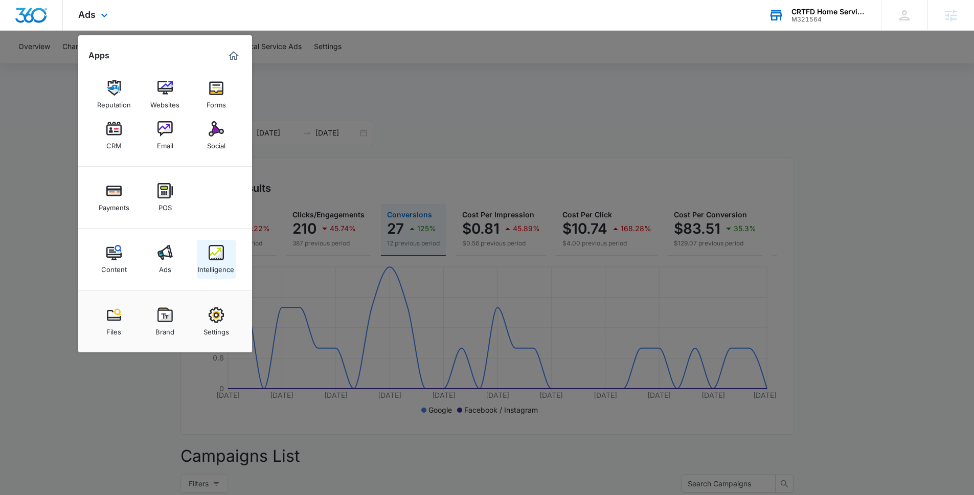
click at [213, 264] on div "Intelligence" at bounding box center [216, 266] width 36 height 13
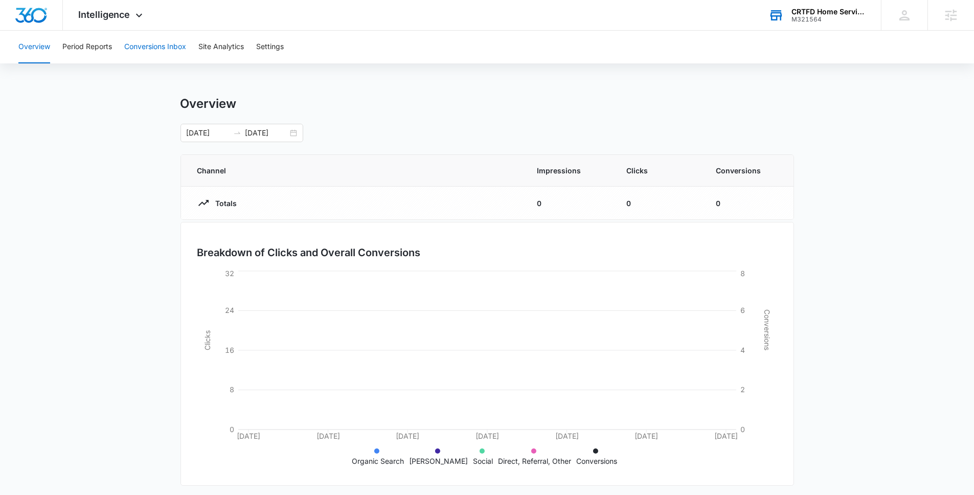
click at [168, 54] on button "Conversions Inbox" at bounding box center [155, 47] width 62 height 33
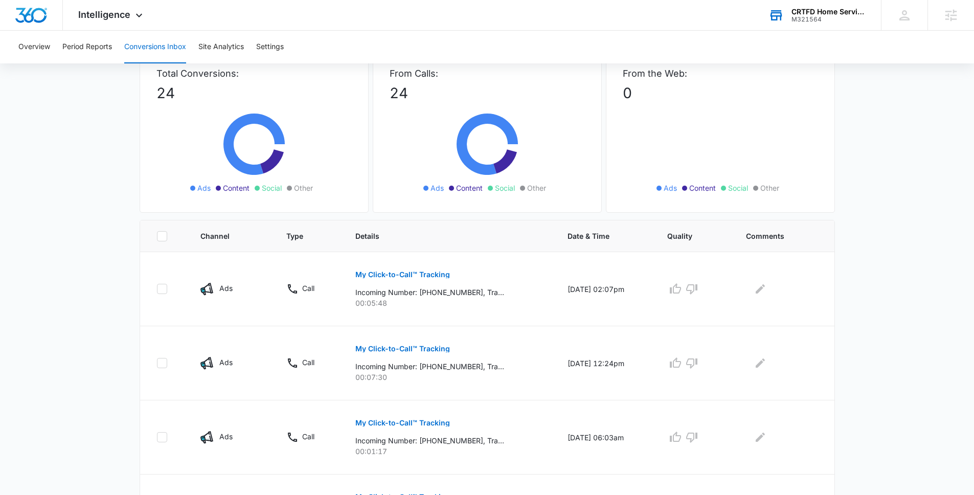
scroll to position [71, 0]
drag, startPoint x: 385, startPoint y: 303, endPoint x: 351, endPoint y: 274, distance: 45.0
click at [355, 273] on div "My Click-to-Call™ Tracking Incoming Number: +19703793383, Tracking Number: +183…" at bounding box center [449, 285] width 188 height 46
click at [389, 305] on p "00:05:48" at bounding box center [449, 302] width 188 height 11
drag, startPoint x: 384, startPoint y: 303, endPoint x: 346, endPoint y: 269, distance: 51.1
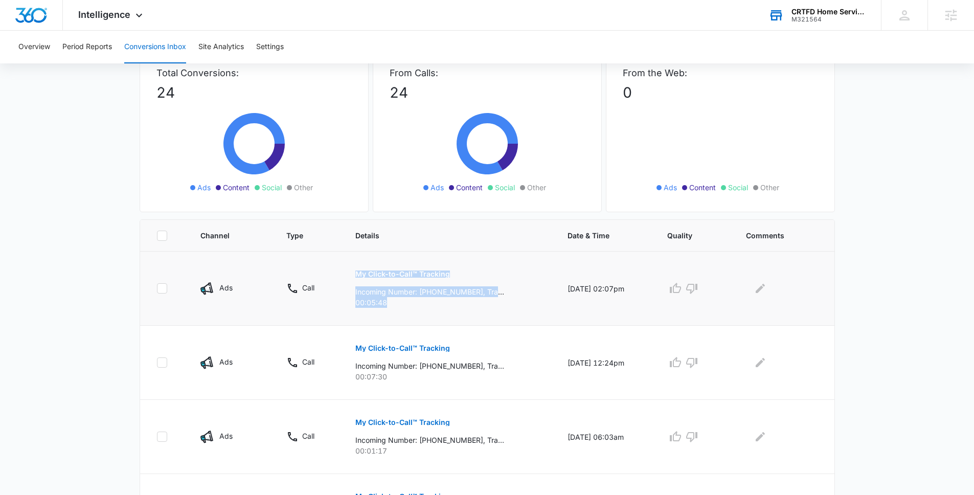
click at [346, 269] on td "My Click-to-Call™ Tracking Incoming Number: +19703793383, Tracking Number: +183…" at bounding box center [449, 288] width 212 height 74
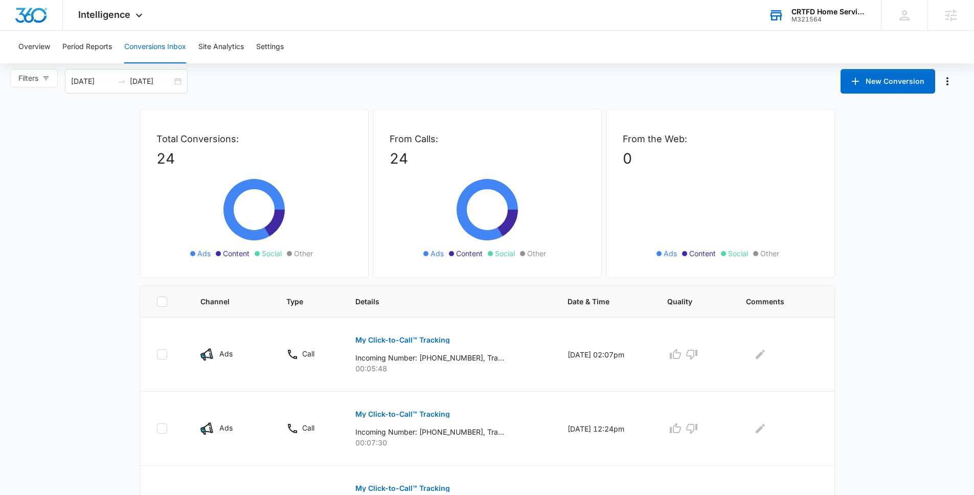
scroll to position [0, 0]
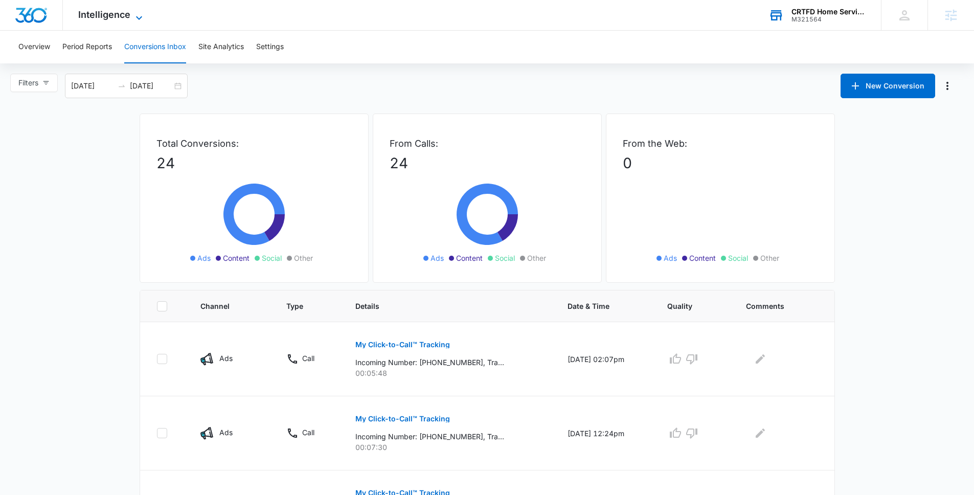
click at [104, 14] on span "Intelligence" at bounding box center [104, 14] width 52 height 11
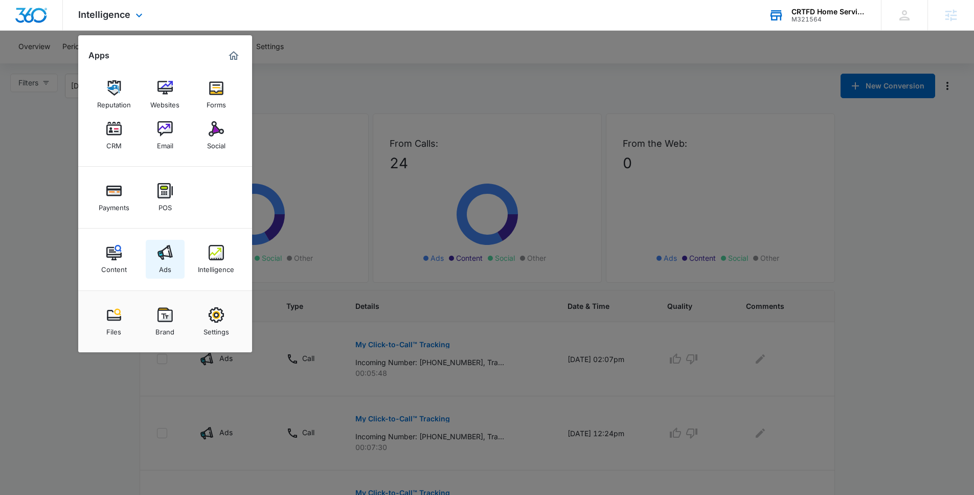
click at [159, 254] on img at bounding box center [164, 252] width 15 height 15
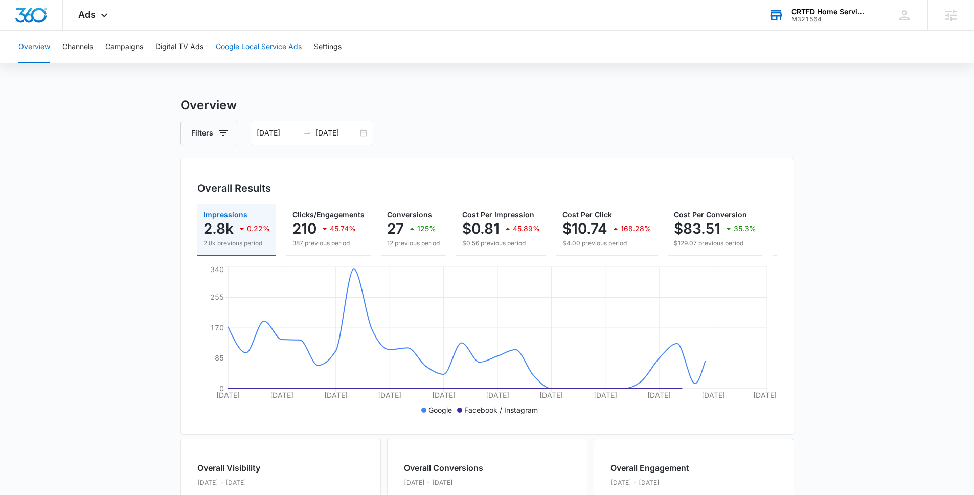
click at [237, 51] on button "Google Local Service Ads" at bounding box center [259, 47] width 86 height 33
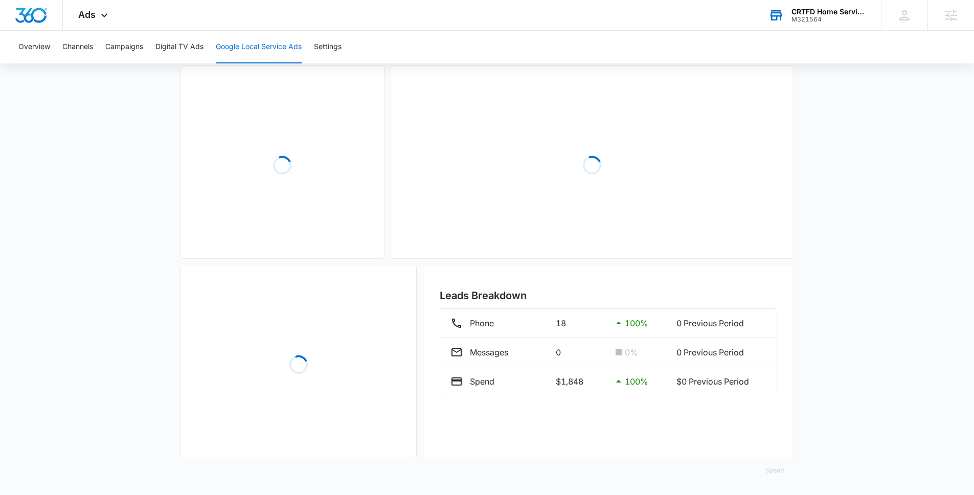
scroll to position [133, 0]
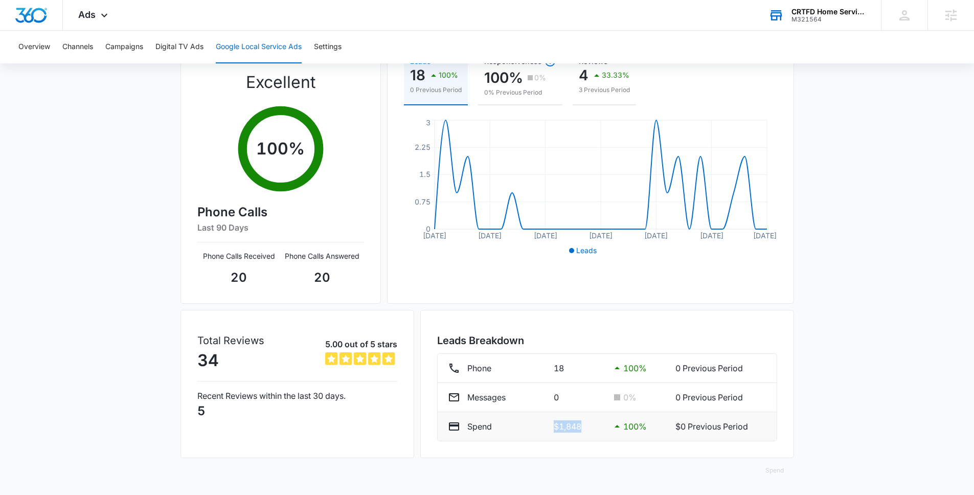
drag, startPoint x: 553, startPoint y: 428, endPoint x: 599, endPoint y: 428, distance: 45.5
click at [599, 428] on p "$1,848" at bounding box center [578, 426] width 49 height 12
click at [555, 429] on p "$1,848" at bounding box center [578, 426] width 49 height 12
drag, startPoint x: 569, startPoint y: 425, endPoint x: 584, endPoint y: 425, distance: 14.8
click at [584, 425] on p "$1,848" at bounding box center [578, 426] width 49 height 12
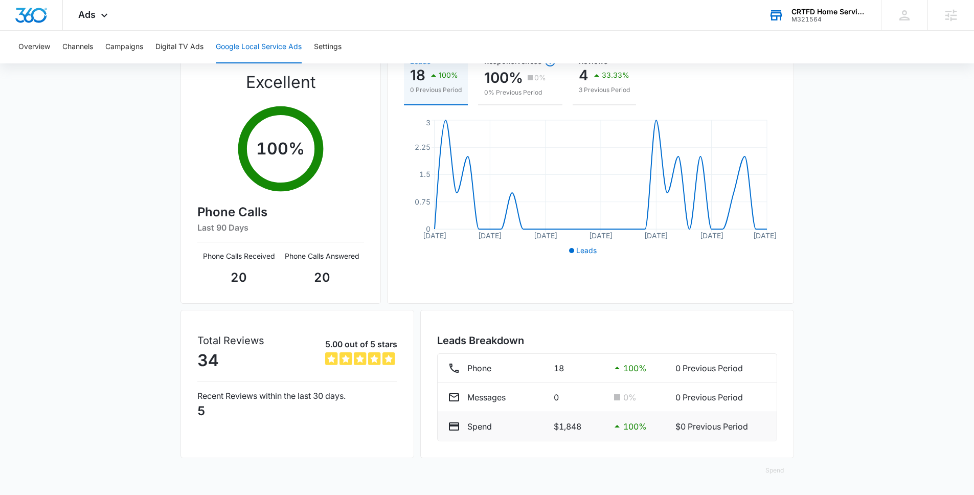
click at [582, 439] on li "Spend $1,848 100 % $0 Previous Period" at bounding box center [607, 426] width 339 height 29
drag, startPoint x: 566, startPoint y: 368, endPoint x: 536, endPoint y: 368, distance: 30.7
click at [536, 368] on div "Phone 18 100 % 0 Previous Period" at bounding box center [607, 368] width 318 height 12
click at [563, 368] on p "18" at bounding box center [578, 368] width 49 height 12
drag, startPoint x: 564, startPoint y: 368, endPoint x: 549, endPoint y: 368, distance: 14.3
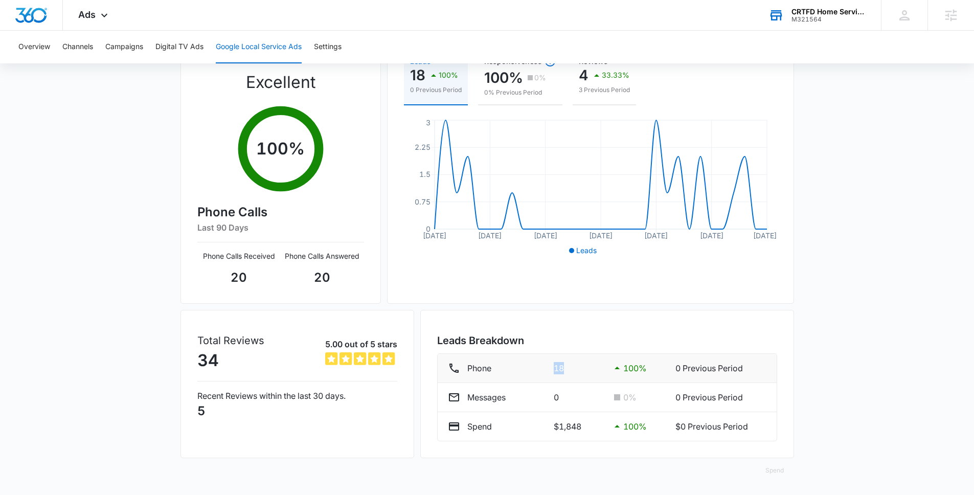
click at [549, 368] on div "Phone 18 100 % 0 Previous Period" at bounding box center [607, 368] width 318 height 12
click at [562, 372] on p "18" at bounding box center [578, 368] width 49 height 12
drag, startPoint x: 217, startPoint y: 258, endPoint x: 246, endPoint y: 286, distance: 40.8
click at [247, 286] on div "Phone Calls Received 20" at bounding box center [238, 268] width 83 height 36
drag, startPoint x: 293, startPoint y: 254, endPoint x: 329, endPoint y: 279, distance: 43.6
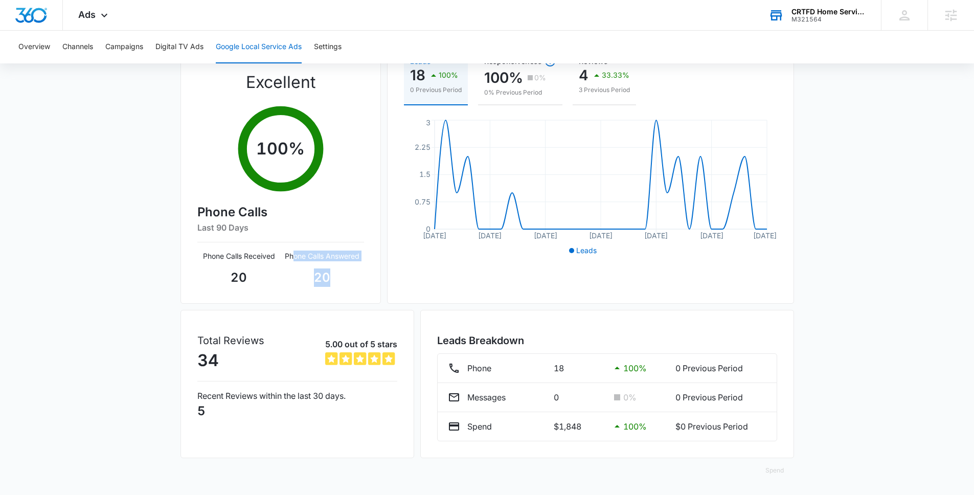
click at [329, 279] on div "Phone Calls Answered 20" at bounding box center [322, 268] width 83 height 36
click at [160, 266] on div "Google Local Service Ads Beta 07/15/2025 08/14/2025 New Location Manage Locatio…" at bounding box center [487, 229] width 974 height 532
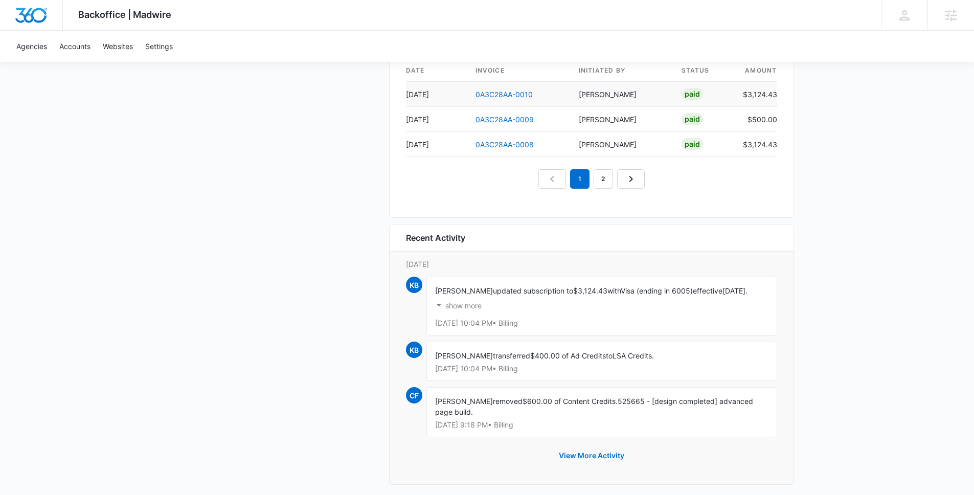
scroll to position [1138, 0]
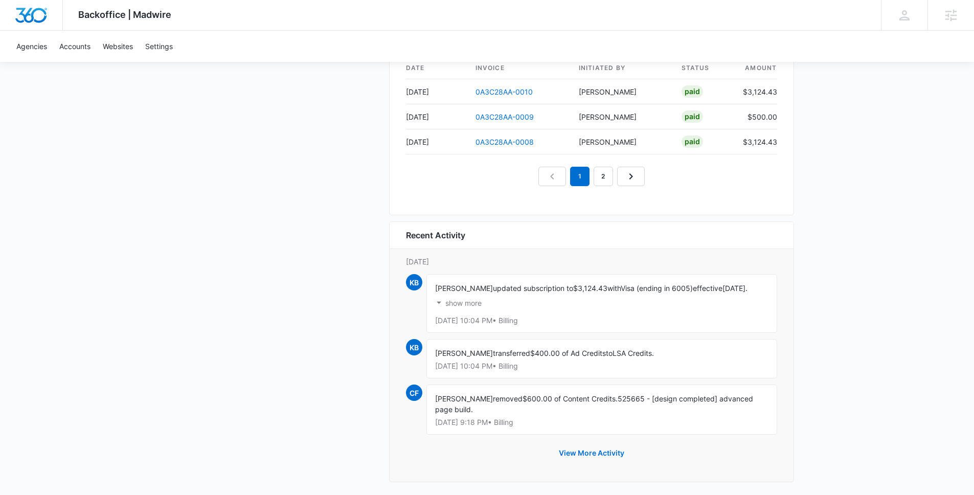
drag, startPoint x: 485, startPoint y: 356, endPoint x: 613, endPoint y: 358, distance: 127.8
click at [613, 358] on div "[PERSON_NAME] transferred $400.00 of Ad Credits to LSA Credits. [DATE] 10:04 PM…" at bounding box center [601, 358] width 351 height 39
click at [694, 363] on p "[DATE] 10:04 PM • Billing" at bounding box center [601, 365] width 333 height 7
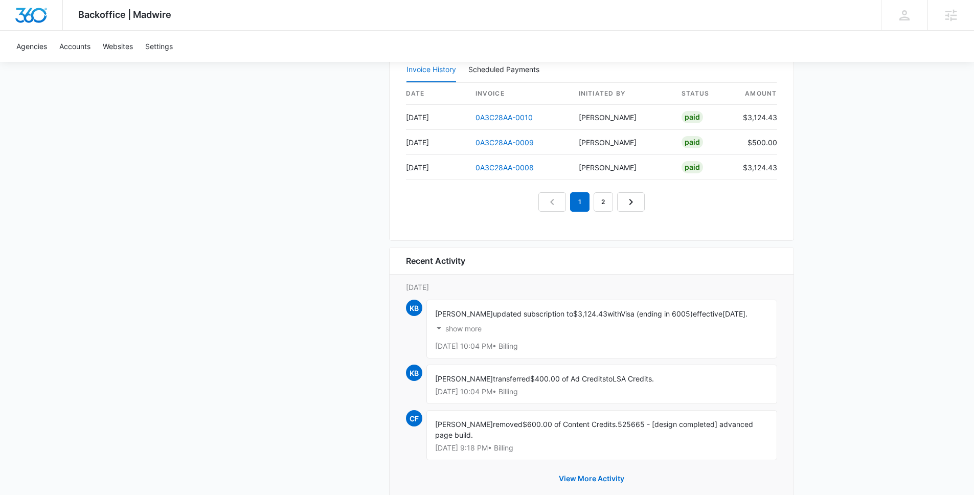
scroll to position [1115, 0]
